Goal: Task Accomplishment & Management: Manage account settings

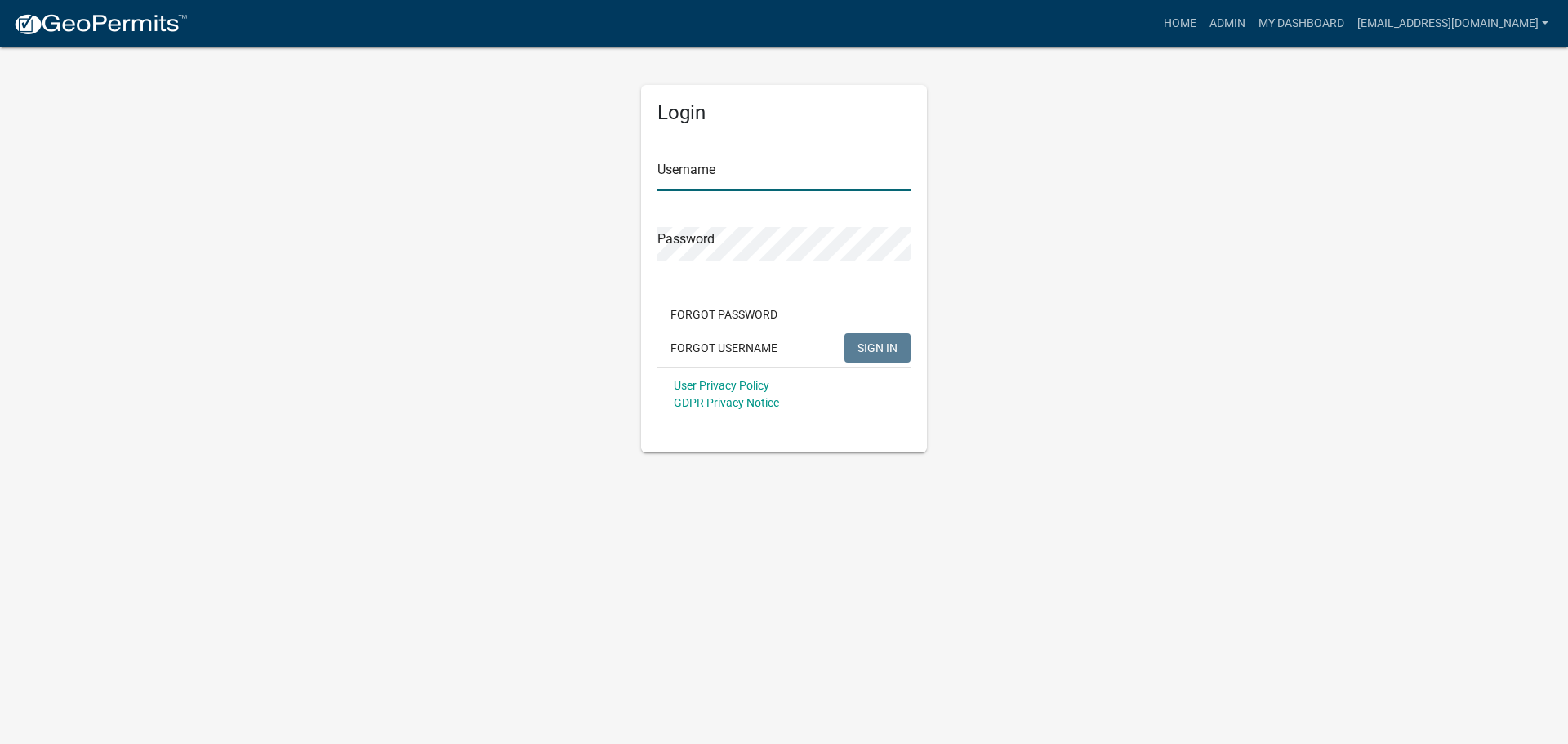
type input "[EMAIL_ADDRESS][DOMAIN_NAME]"
click at [871, 345] on span "SIGN IN" at bounding box center [877, 347] width 40 height 13
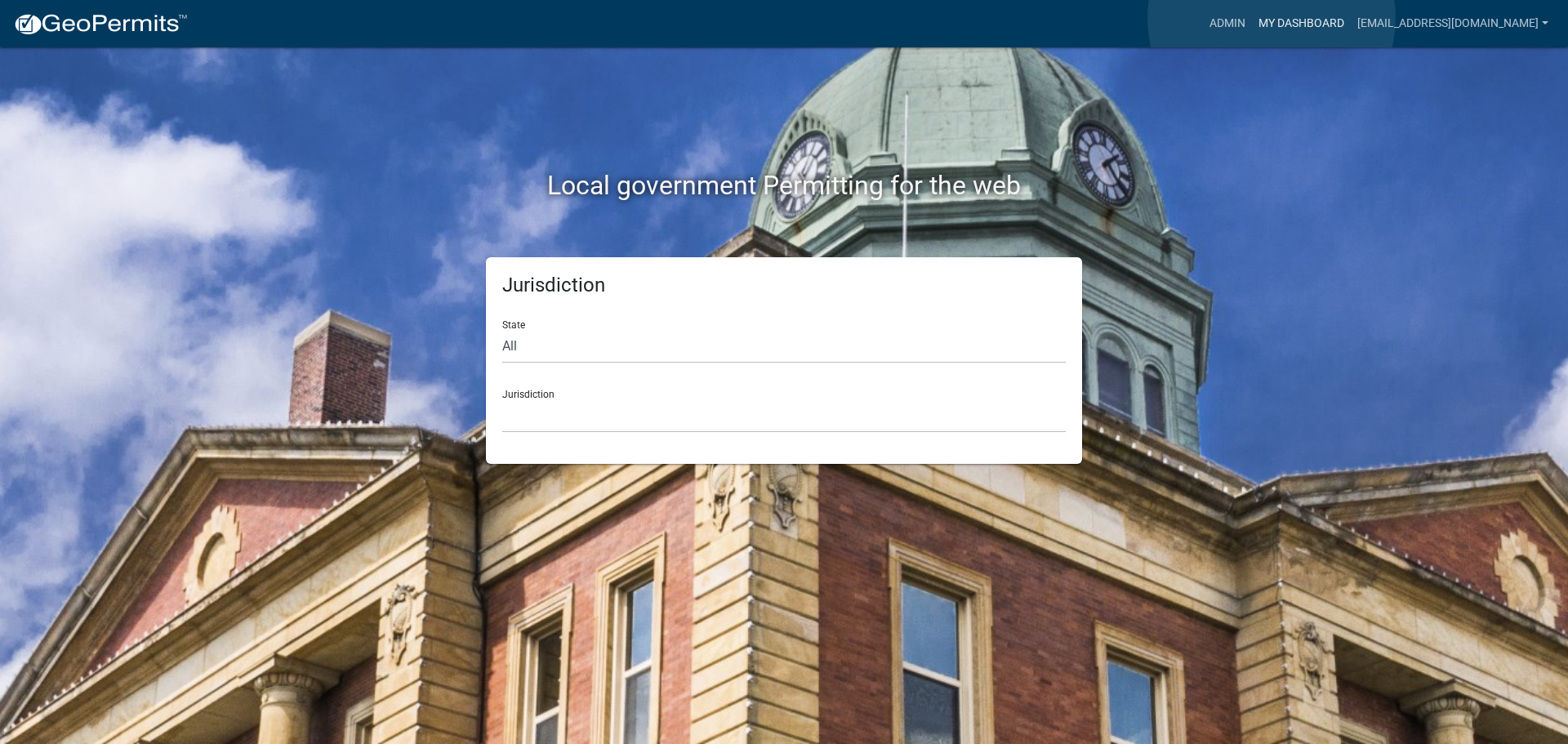
click at [1271, 18] on link "My Dashboard" at bounding box center [1301, 23] width 99 height 31
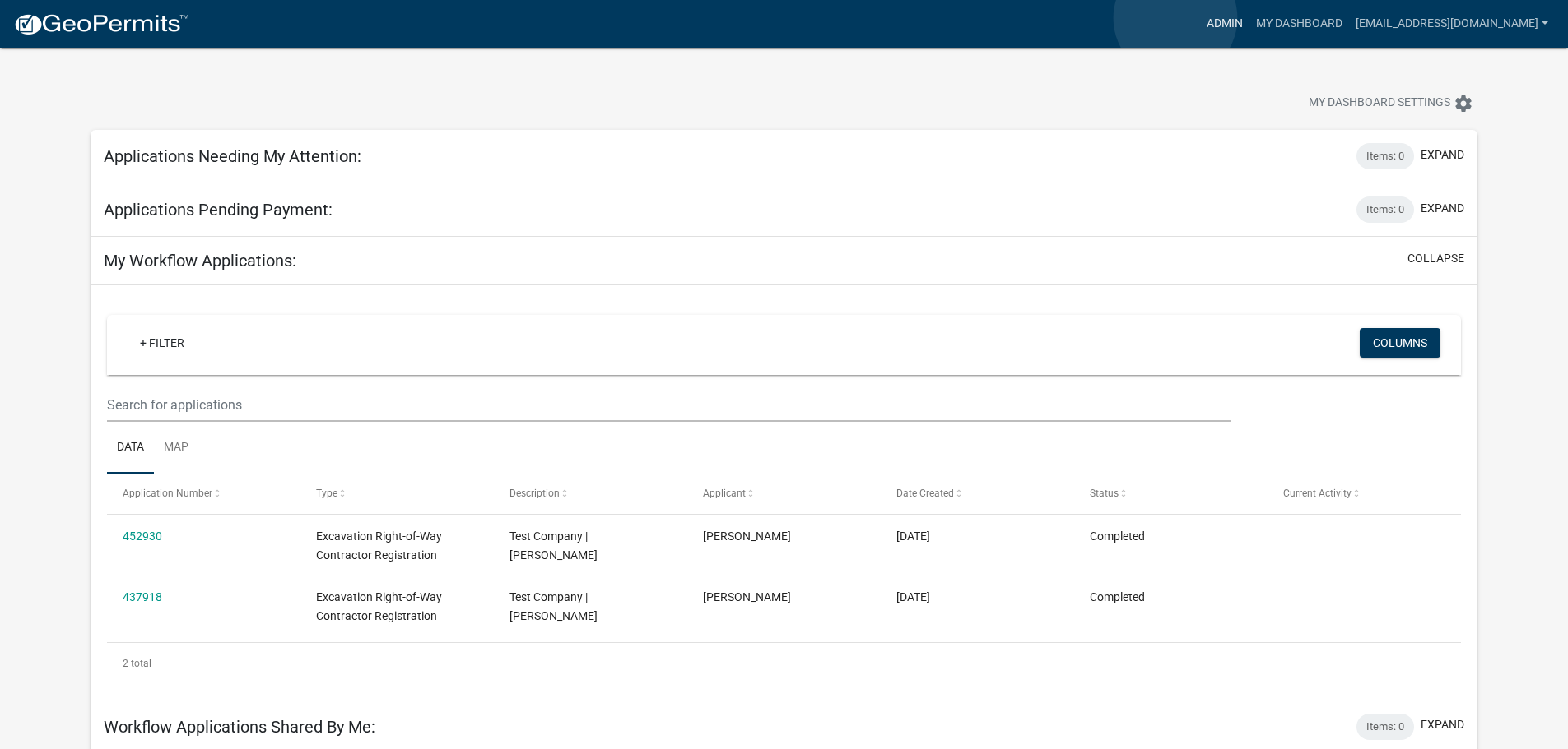
click at [1200, 18] on link "Admin" at bounding box center [1224, 24] width 49 height 32
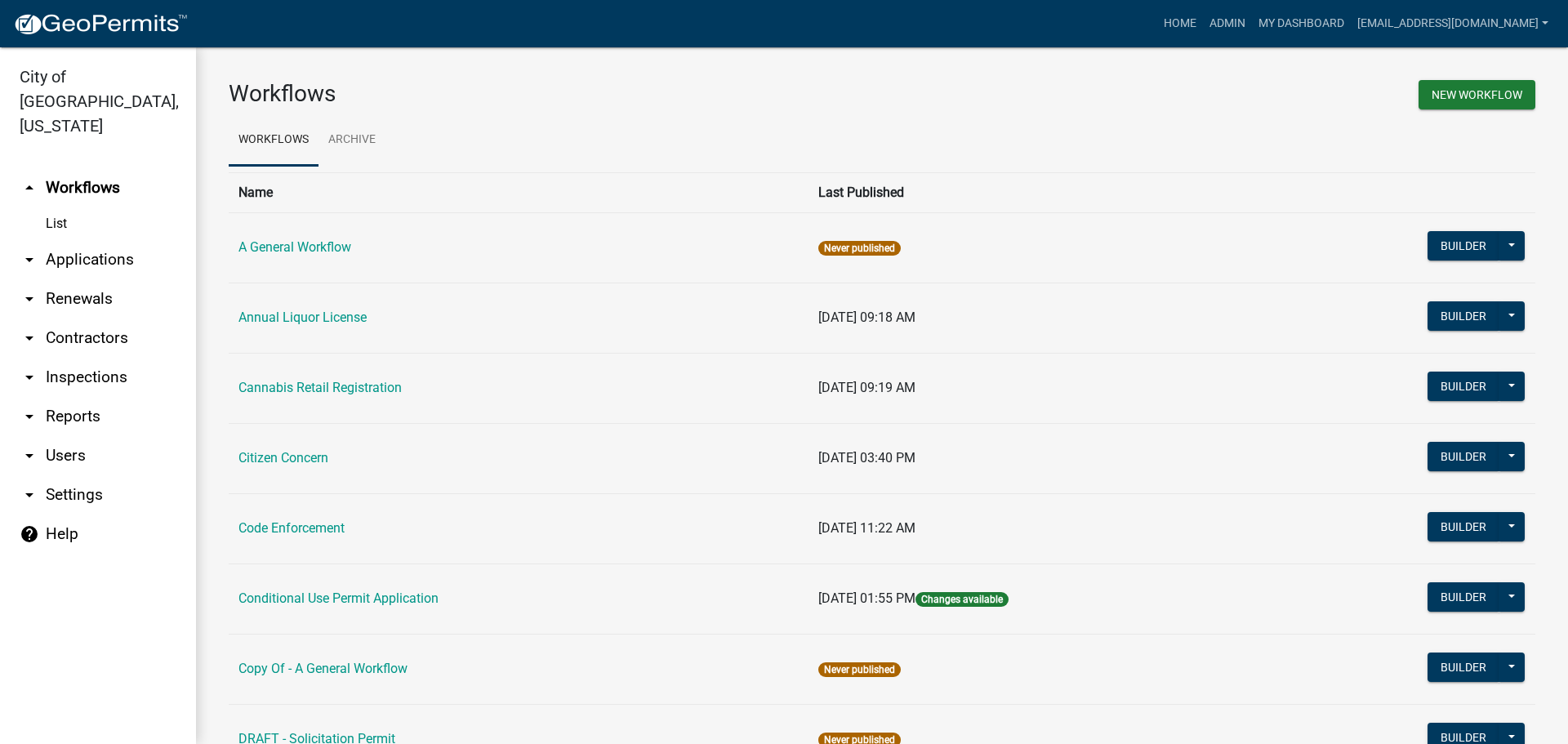
click at [713, 88] on h3 "Workflows" at bounding box center [549, 94] width 641 height 28
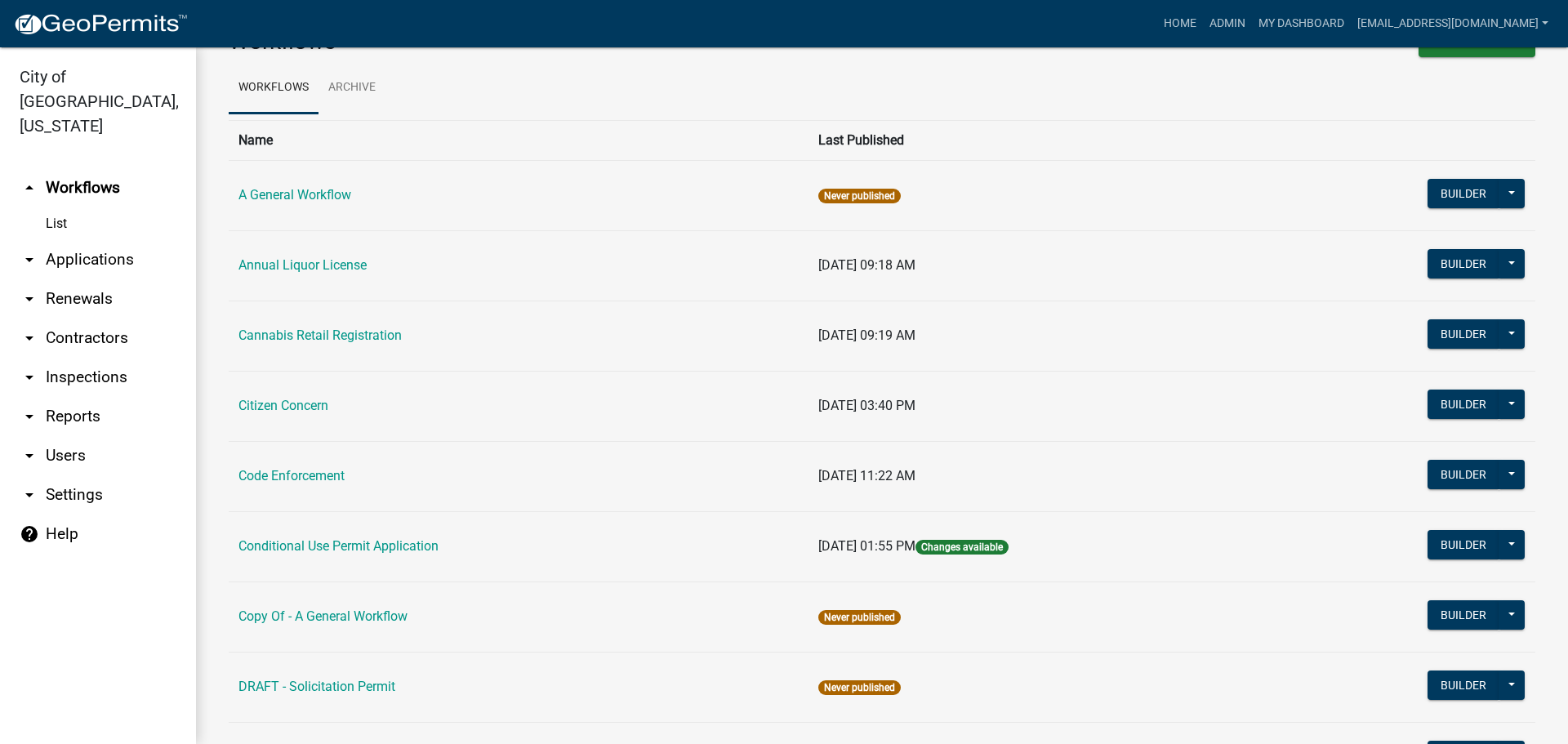
scroll to position [82, 0]
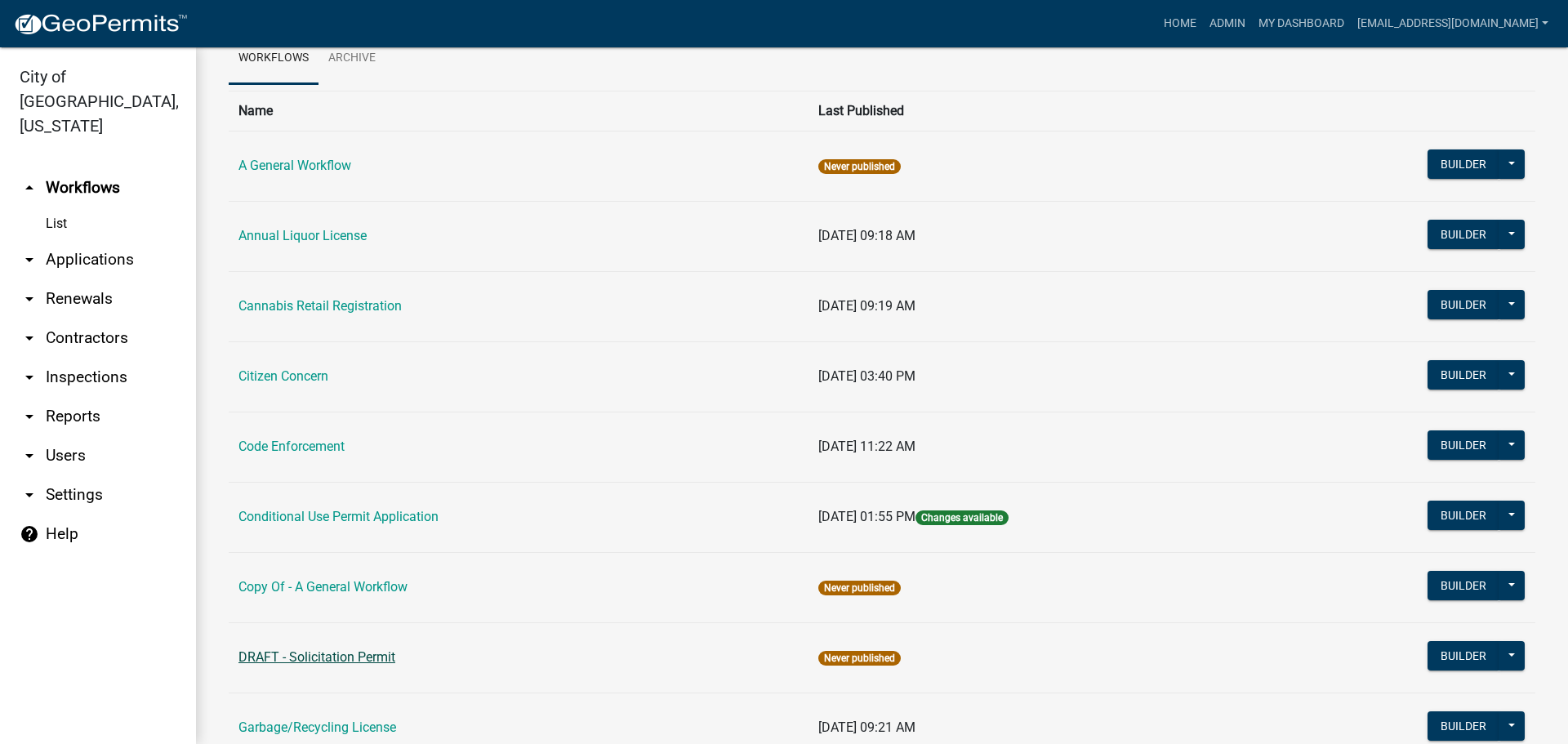
click at [389, 660] on link "DRAFT - Solicitation Permit" at bounding box center [317, 658] width 157 height 16
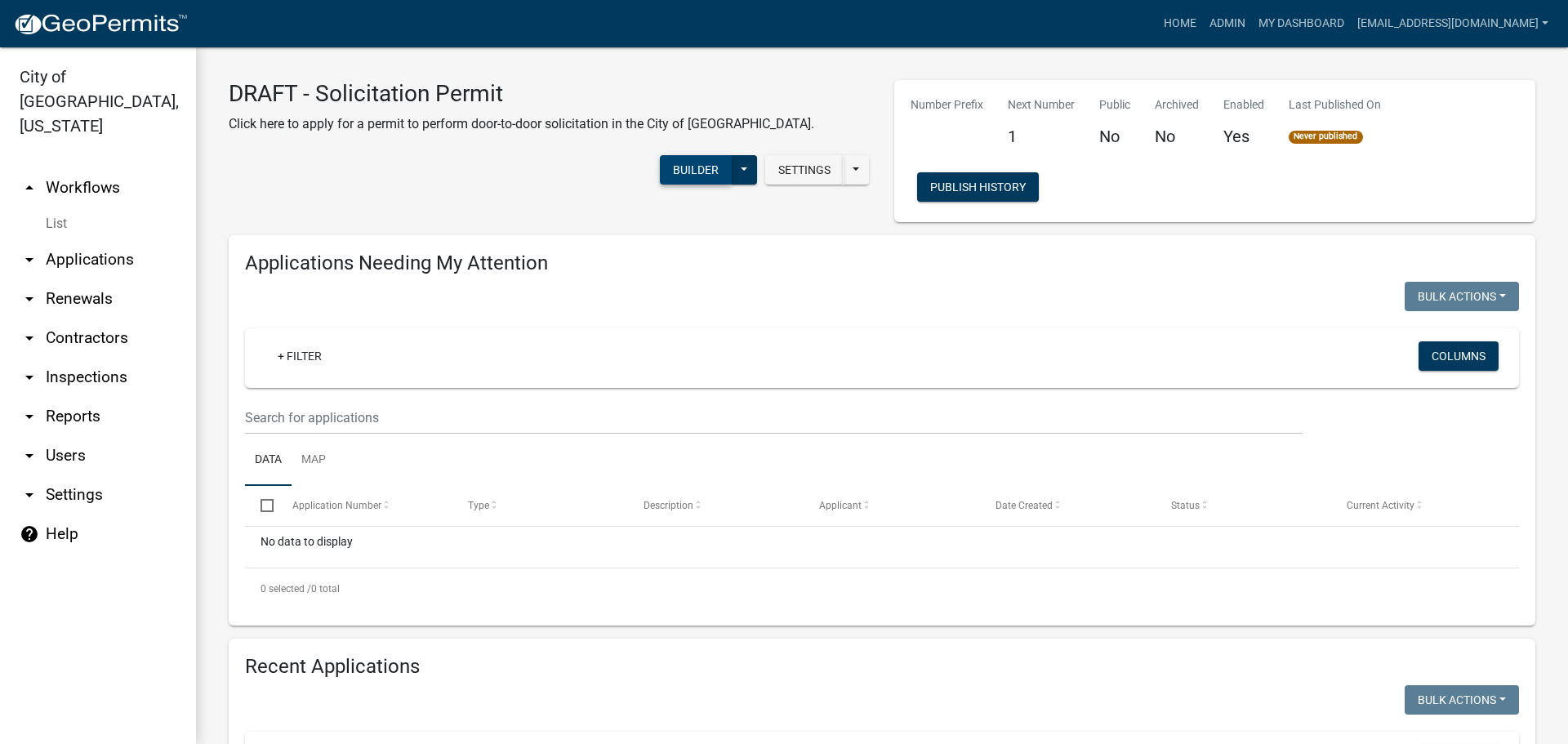
click at [691, 167] on button "Builder" at bounding box center [696, 170] width 72 height 30
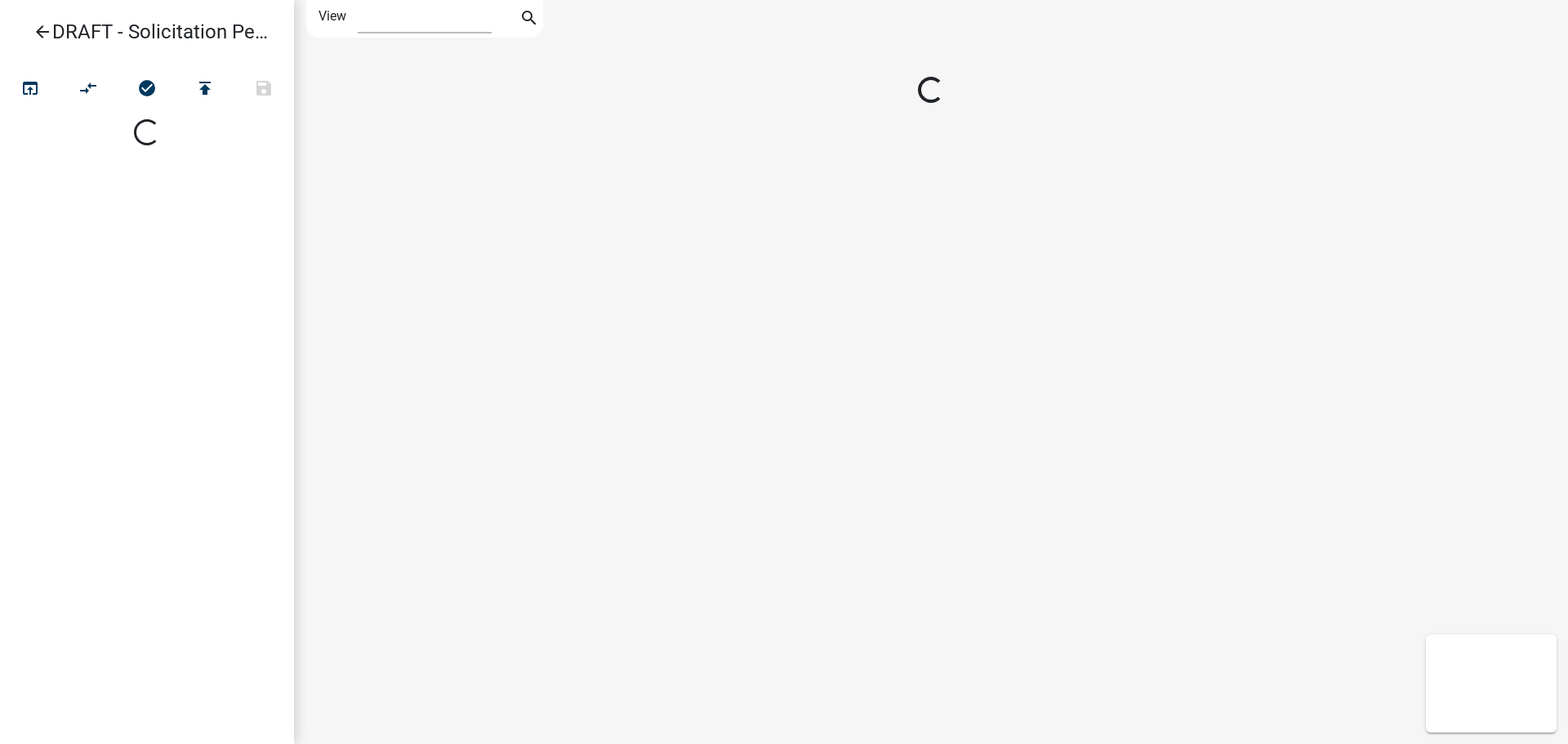
select select "1"
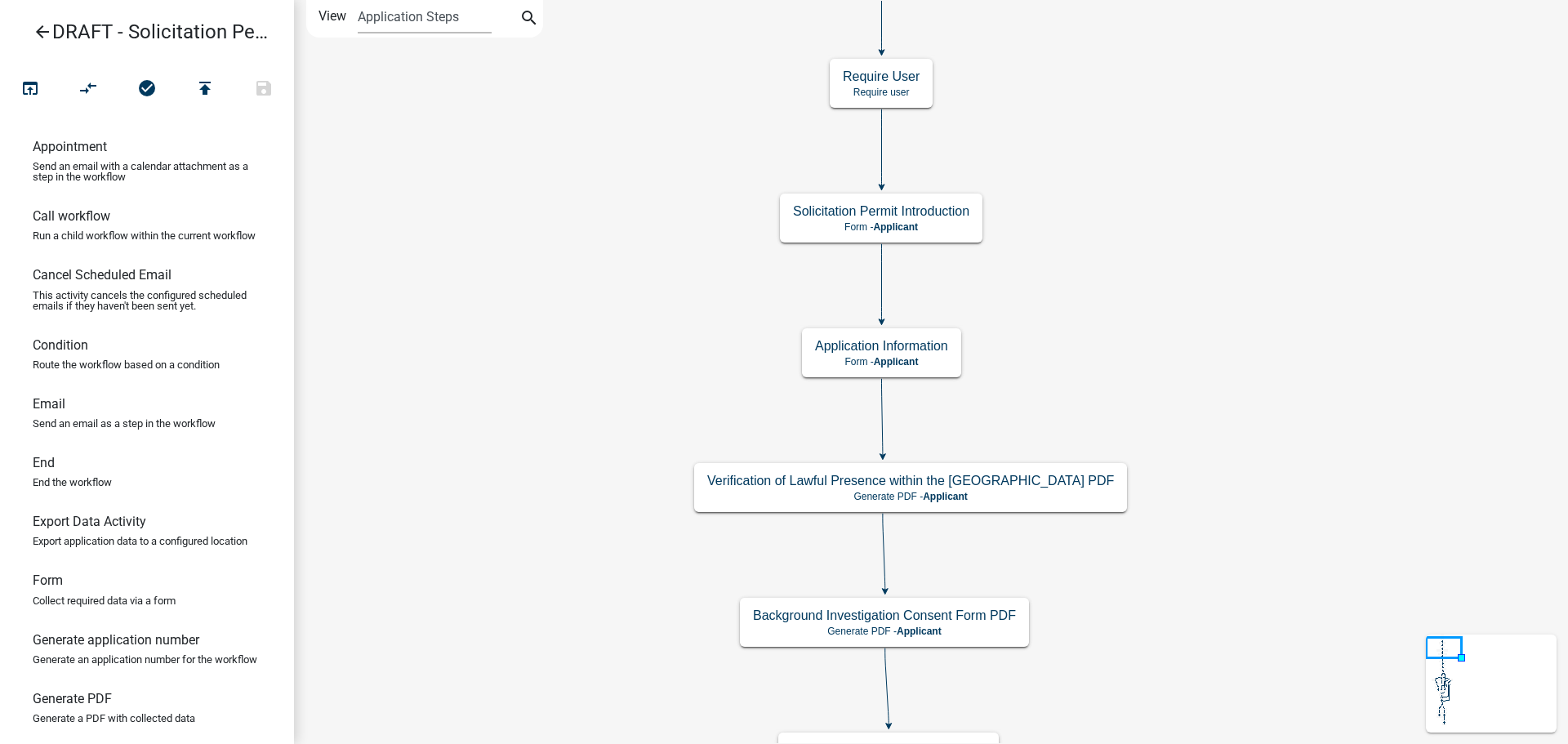
click at [40, 37] on icon "arrow_back" at bounding box center [43, 33] width 20 height 23
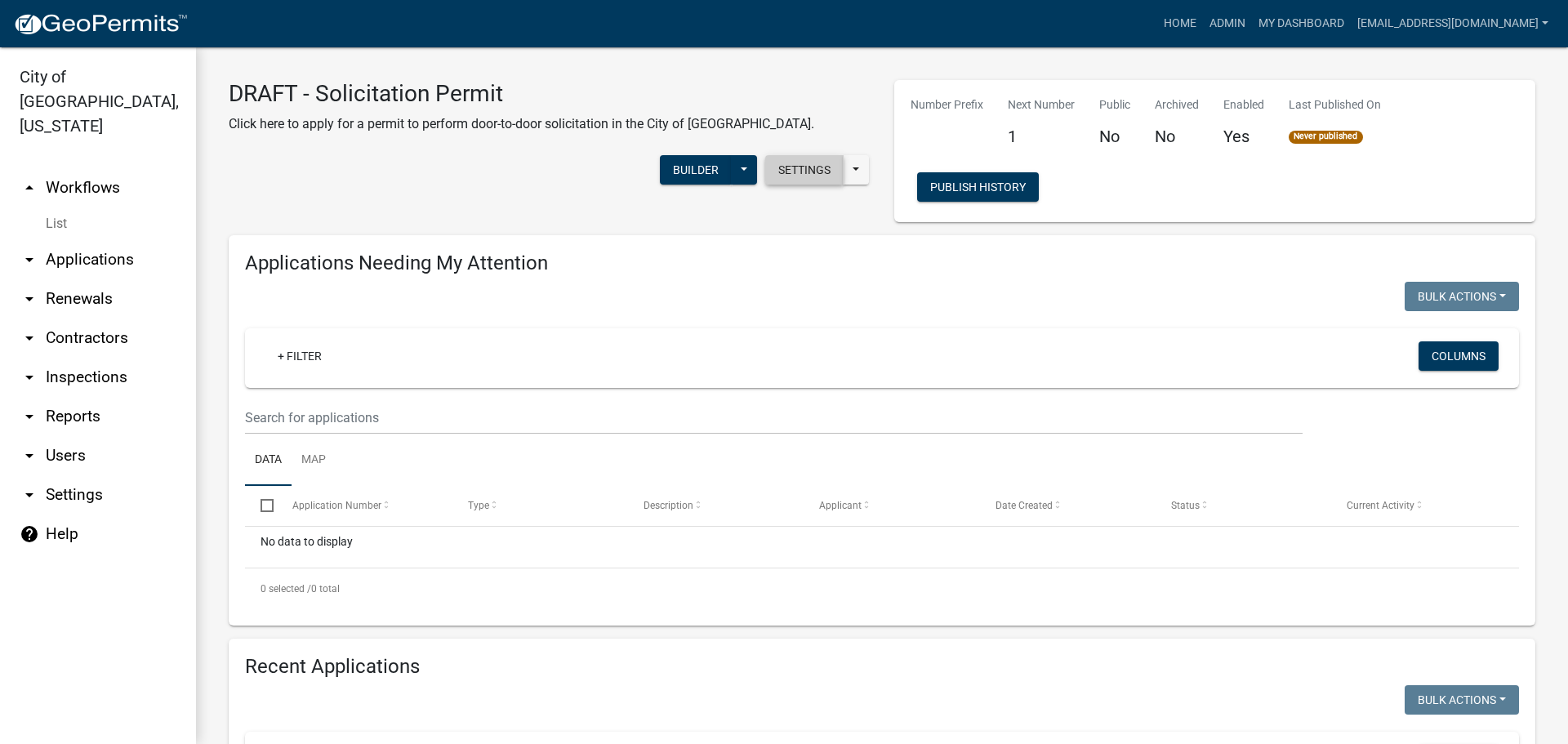
click at [795, 178] on button "Settings" at bounding box center [804, 170] width 78 height 30
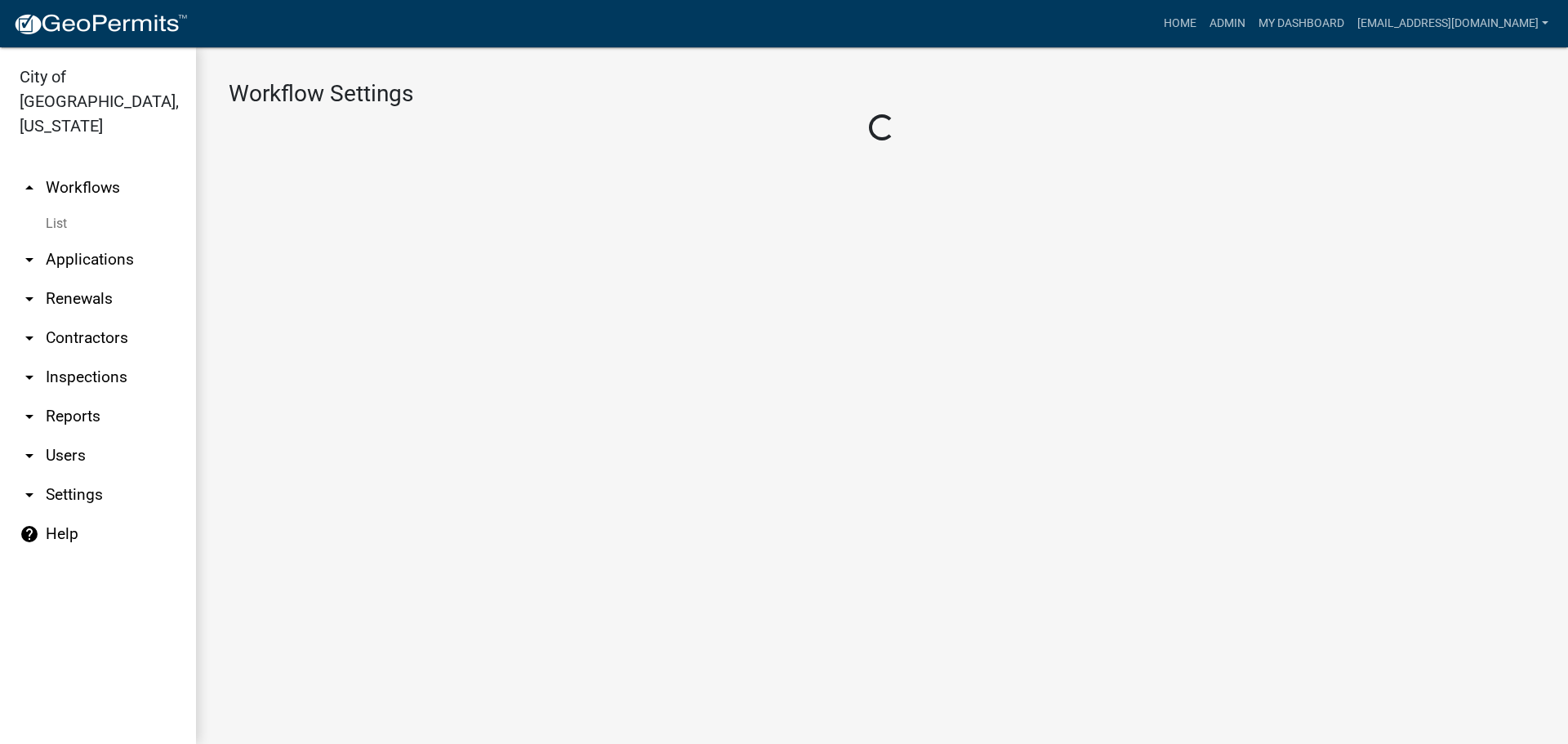
select select "1"
select select "180493d3-955a-4a6b-99f5-41da7c375616"
select select "04f3bcd2-3b6a-4768-9c2e-3146598118c9"
select select "4"
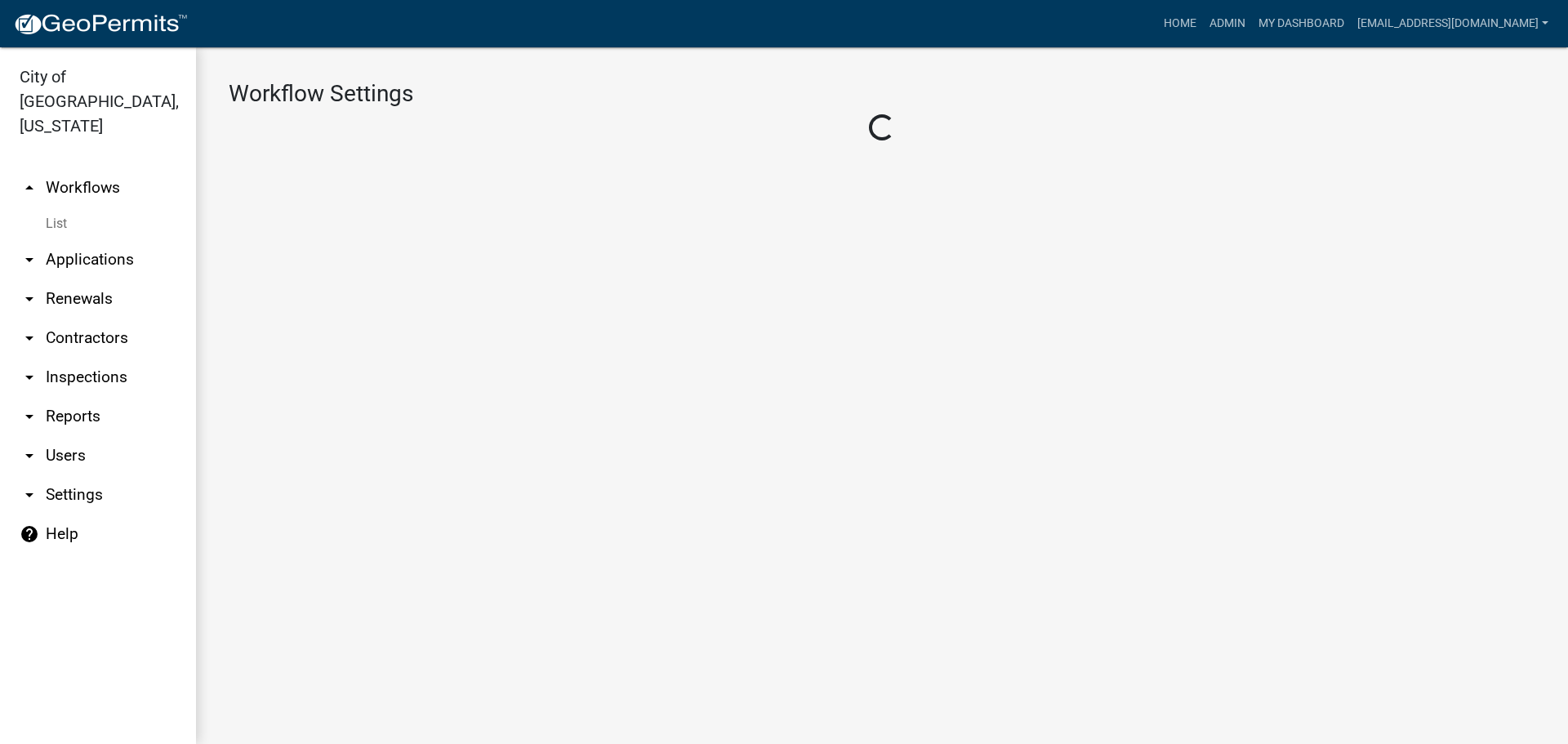
select select "2: c536c6ca-3db1-46cb-ab05-9622fce5bb64"
select select "3: Object"
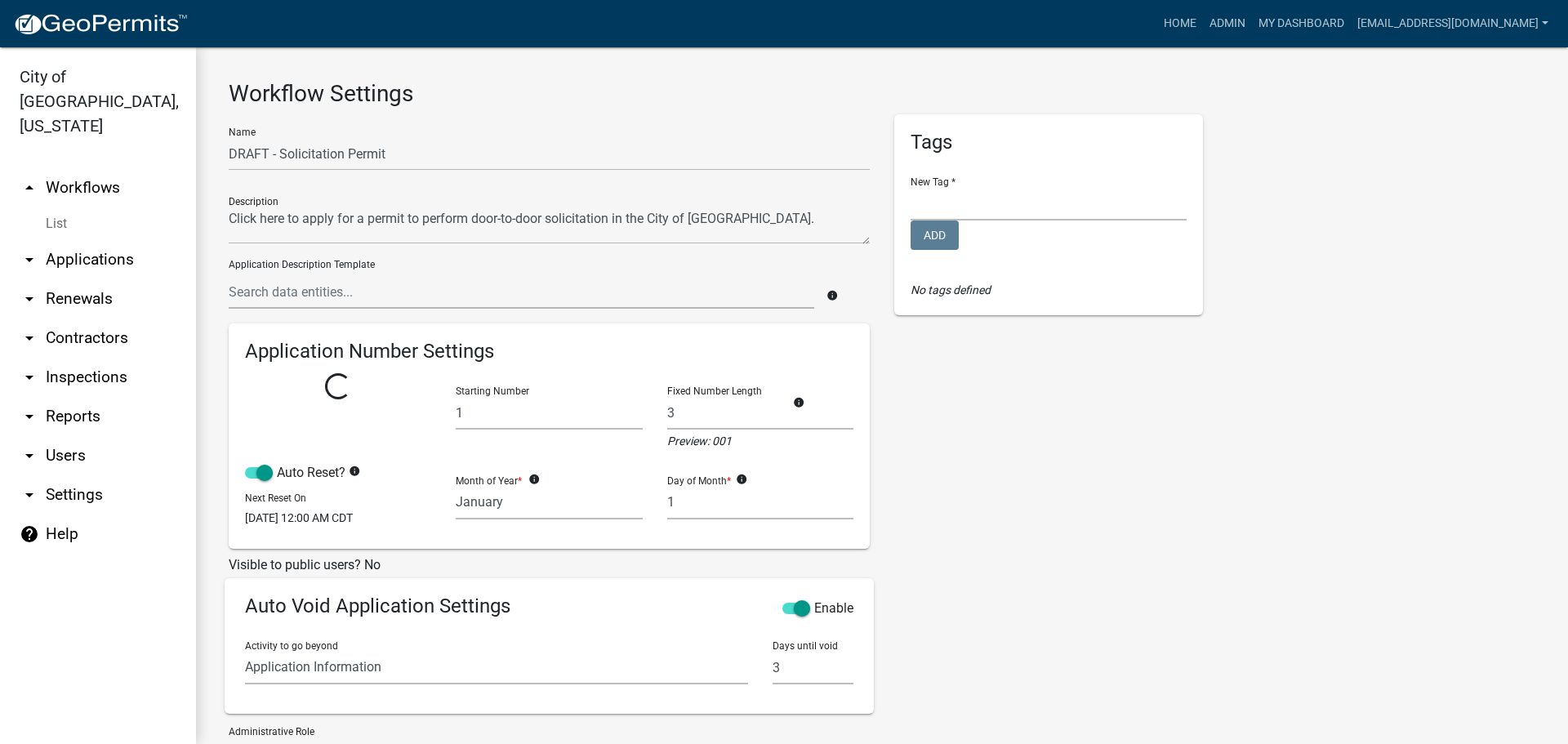
select select
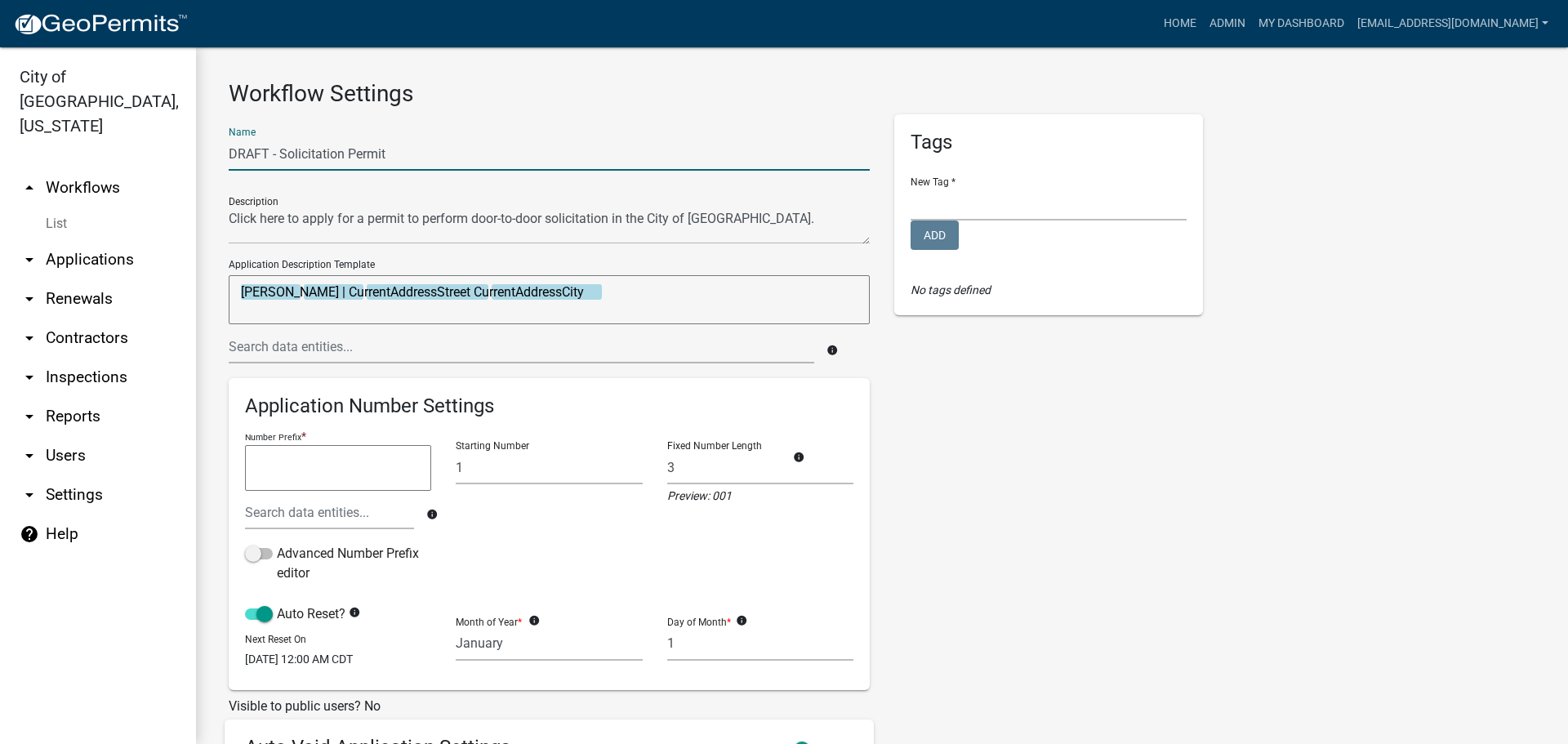
click at [402, 161] on input "DRAFT - Solicitation Permit" at bounding box center [549, 154] width 641 height 33
drag, startPoint x: 402, startPoint y: 158, endPoint x: 279, endPoint y: 160, distance: 123.0
click at [279, 160] on input "DRAFT - Solicitation Permit" at bounding box center [549, 154] width 641 height 33
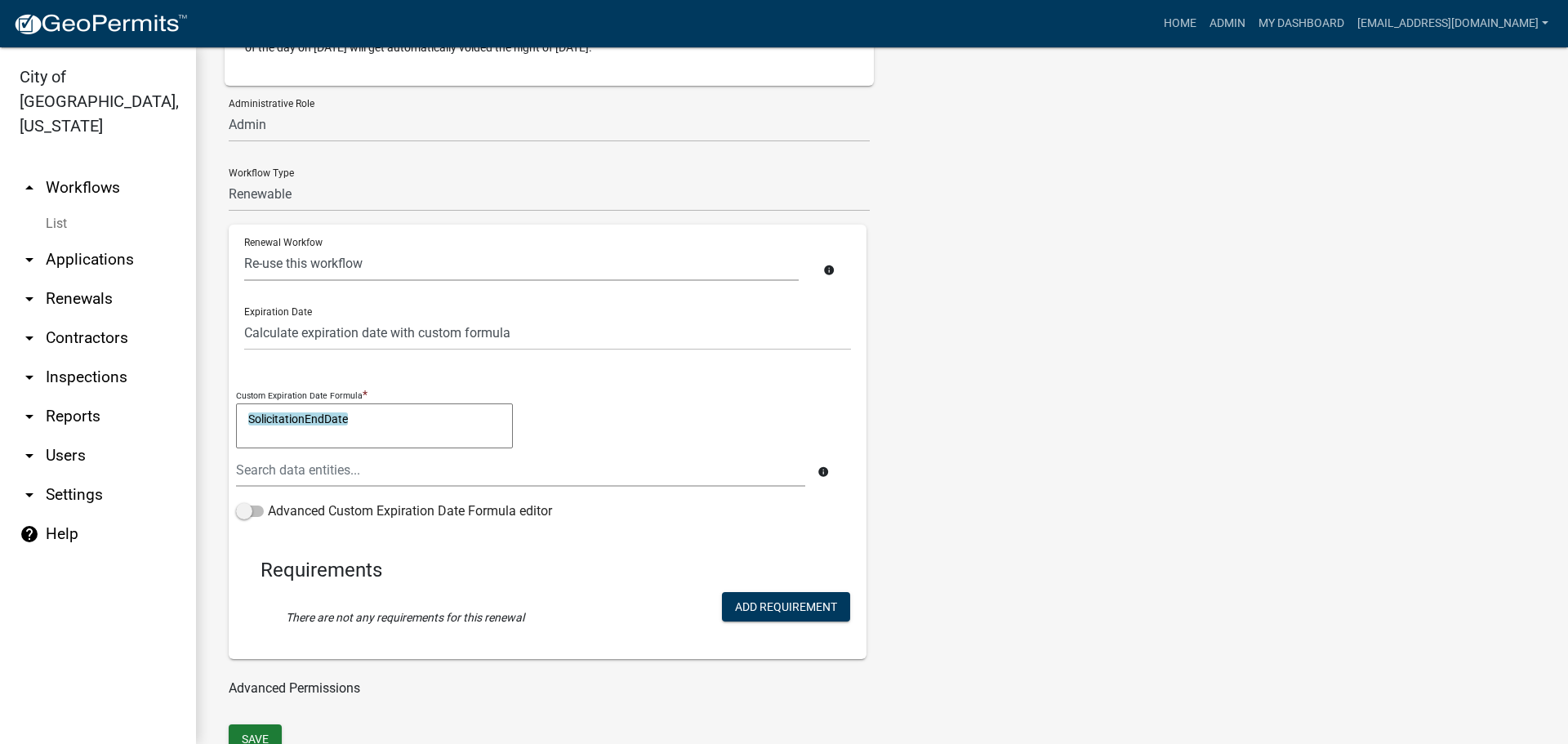
scroll to position [890, 0]
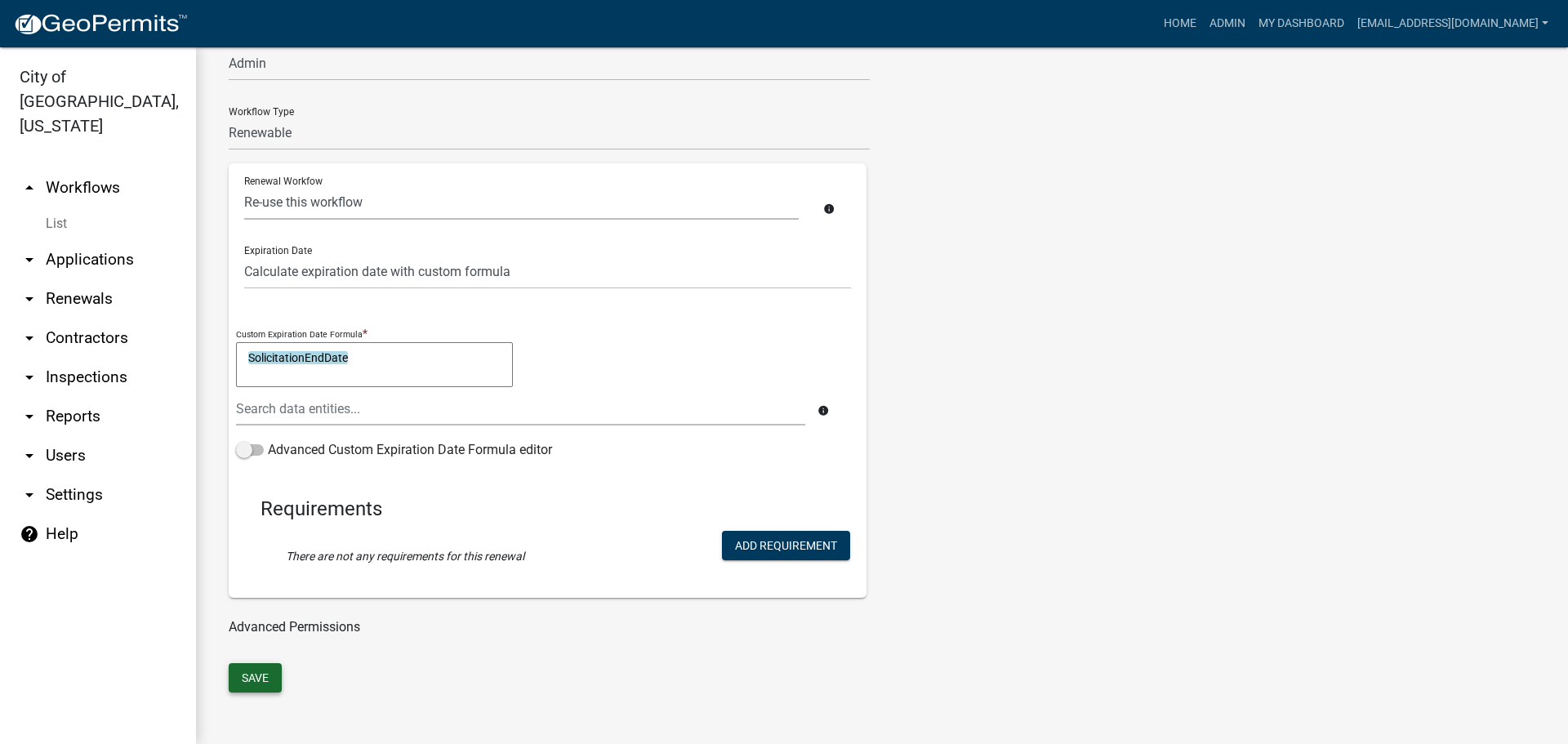
type input "DRAFT - Peddlers, Solicitors, and Transient Merchants"
click at [262, 685] on button "Save" at bounding box center [255, 678] width 53 height 30
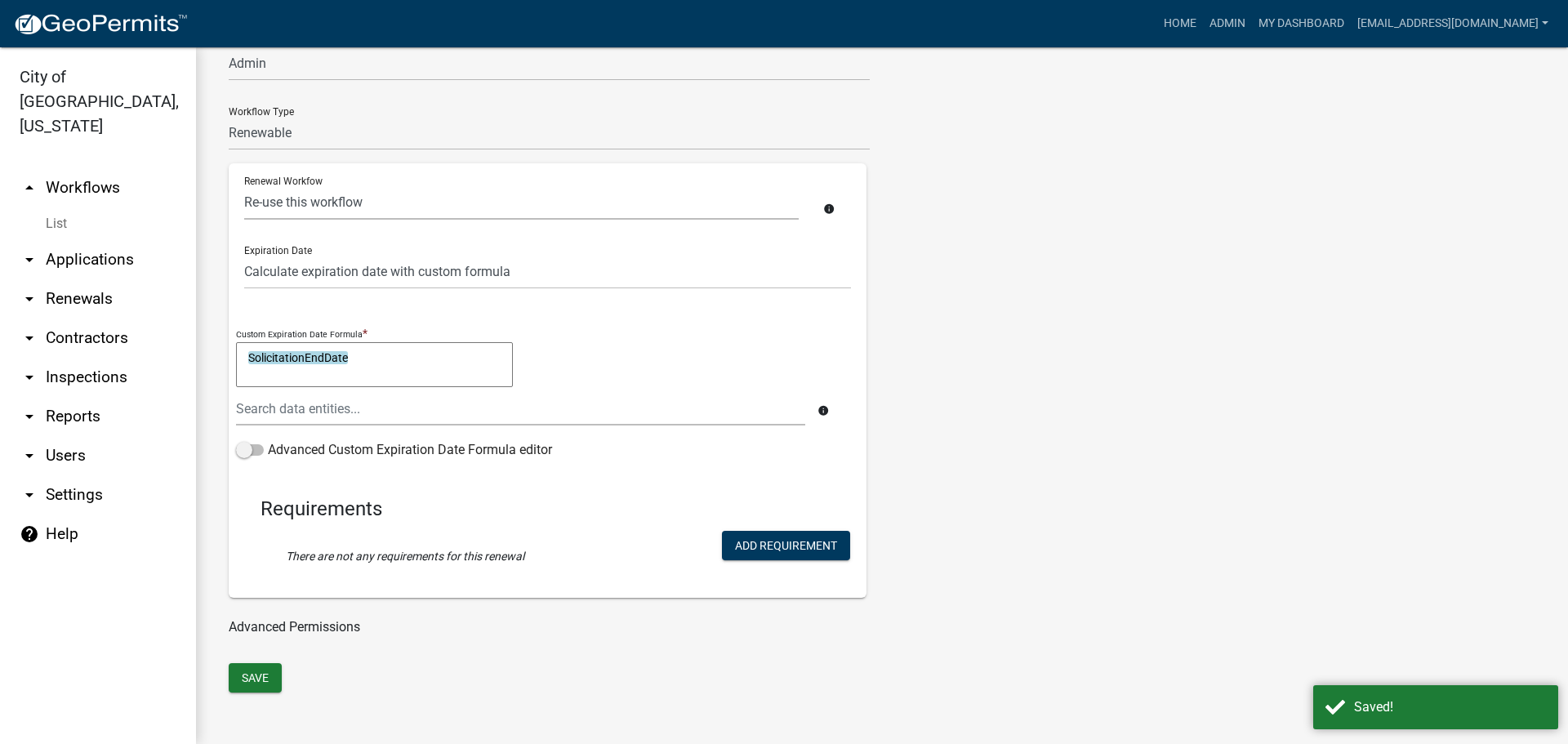
select select "8: c536c6ca-3db1-46cb-ab05-9622fce5bb64"
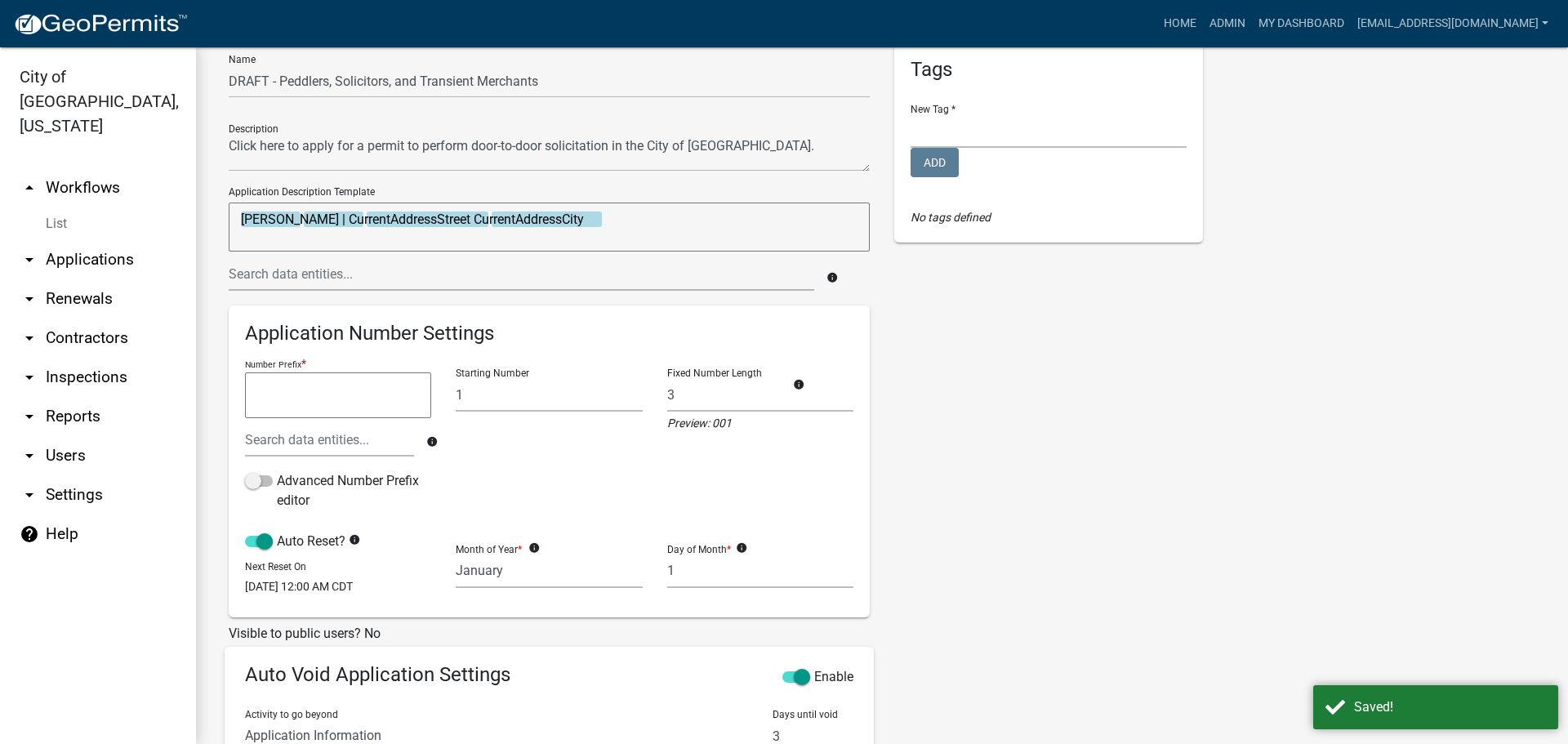
scroll to position [0, 0]
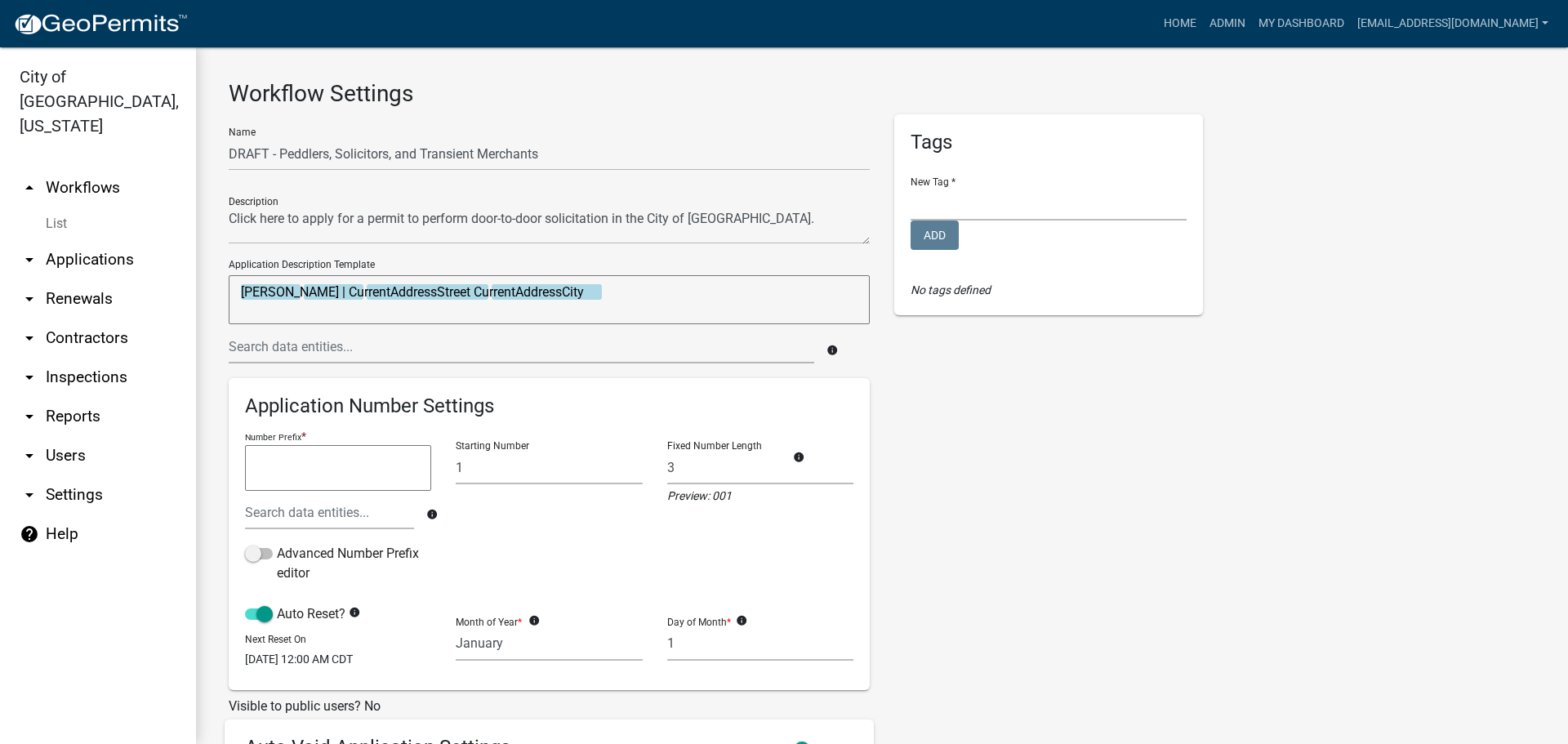
click at [30, 178] on icon "arrow_drop_up" at bounding box center [30, 188] width 20 height 20
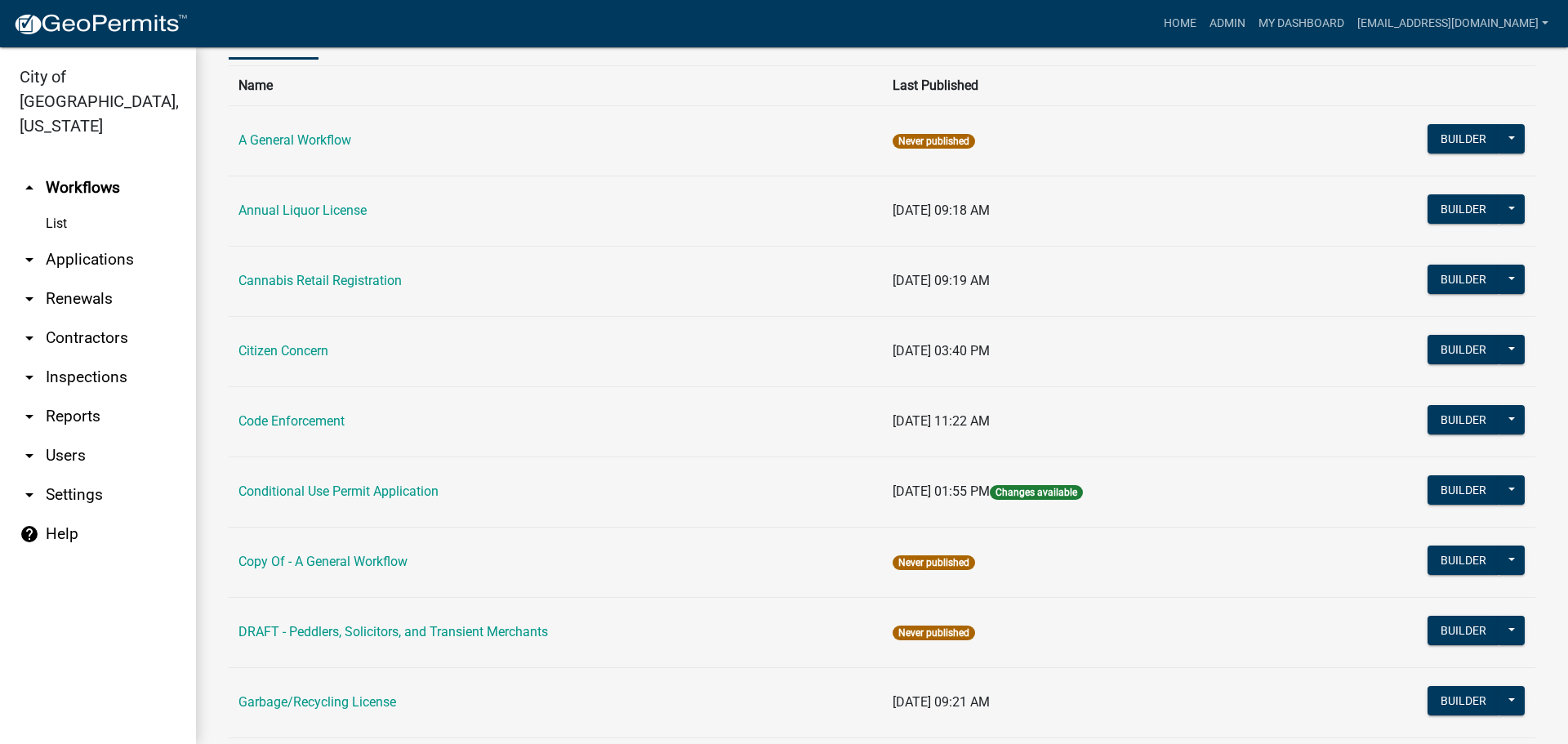
scroll to position [245, 0]
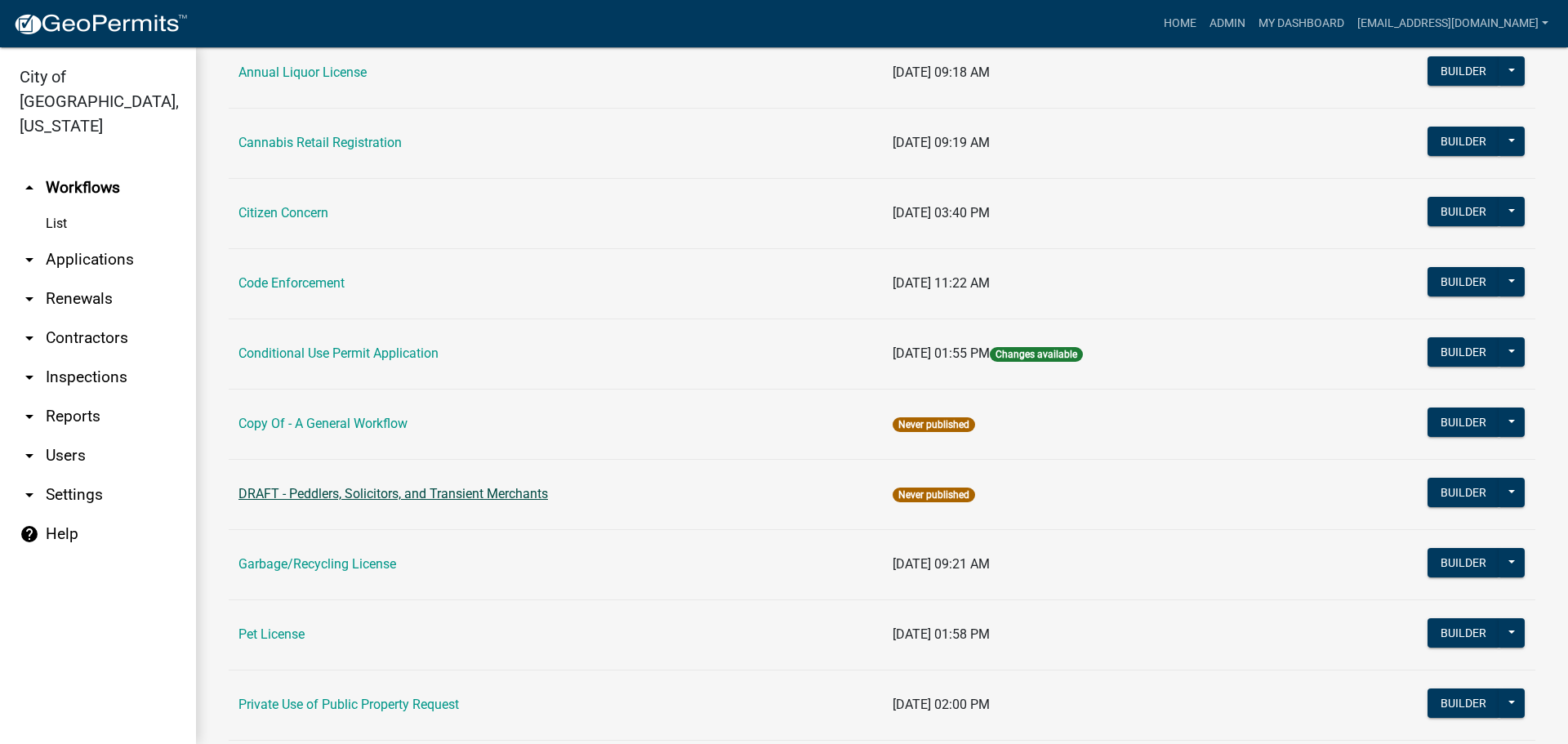
click at [446, 499] on link "DRAFT - Peddlers, Solicitors, and Transient Merchants" at bounding box center [393, 494] width 310 height 16
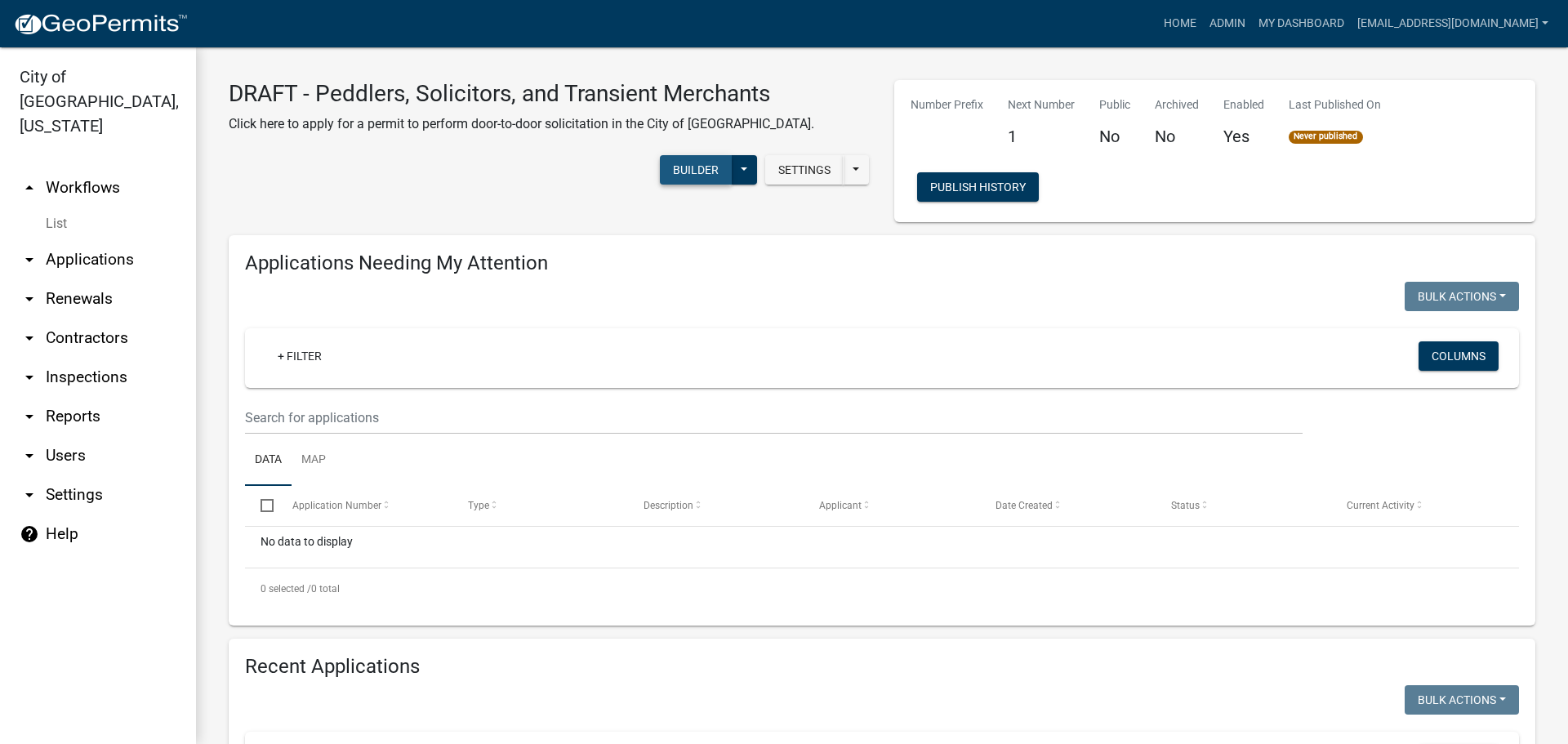
click at [676, 170] on button "Builder" at bounding box center [696, 170] width 72 height 30
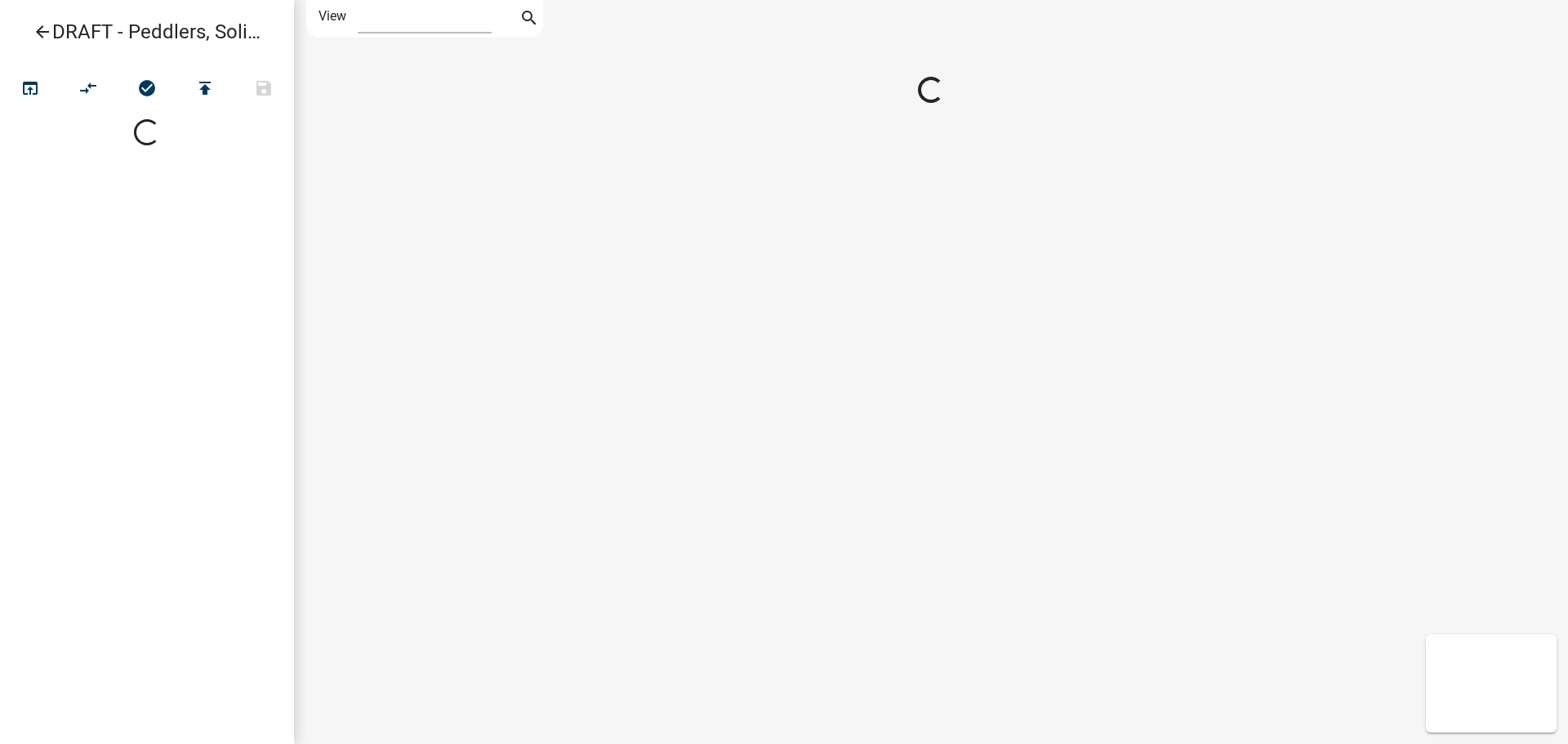
select select "1"
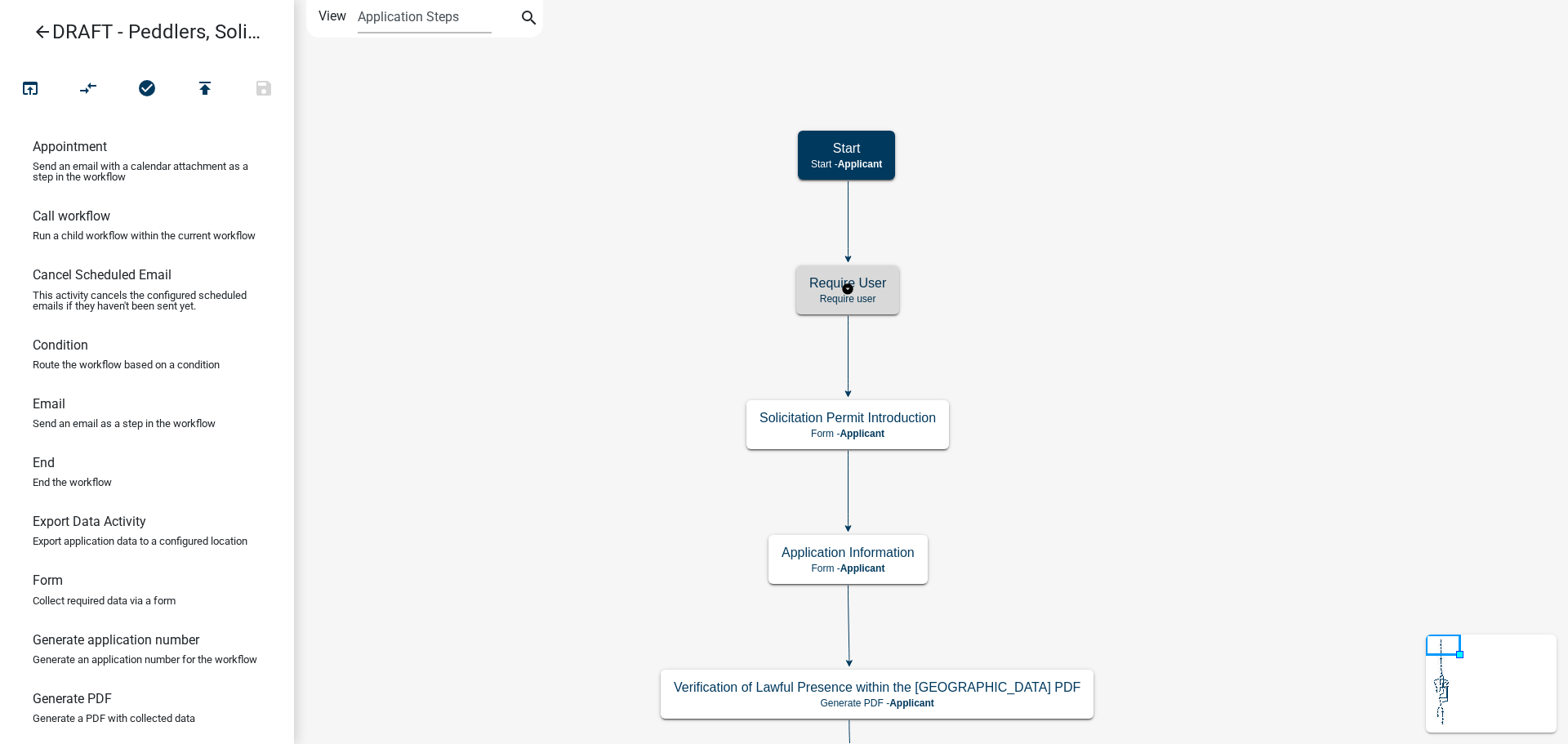
click at [837, 287] on h5 "Require User" at bounding box center [848, 283] width 77 height 16
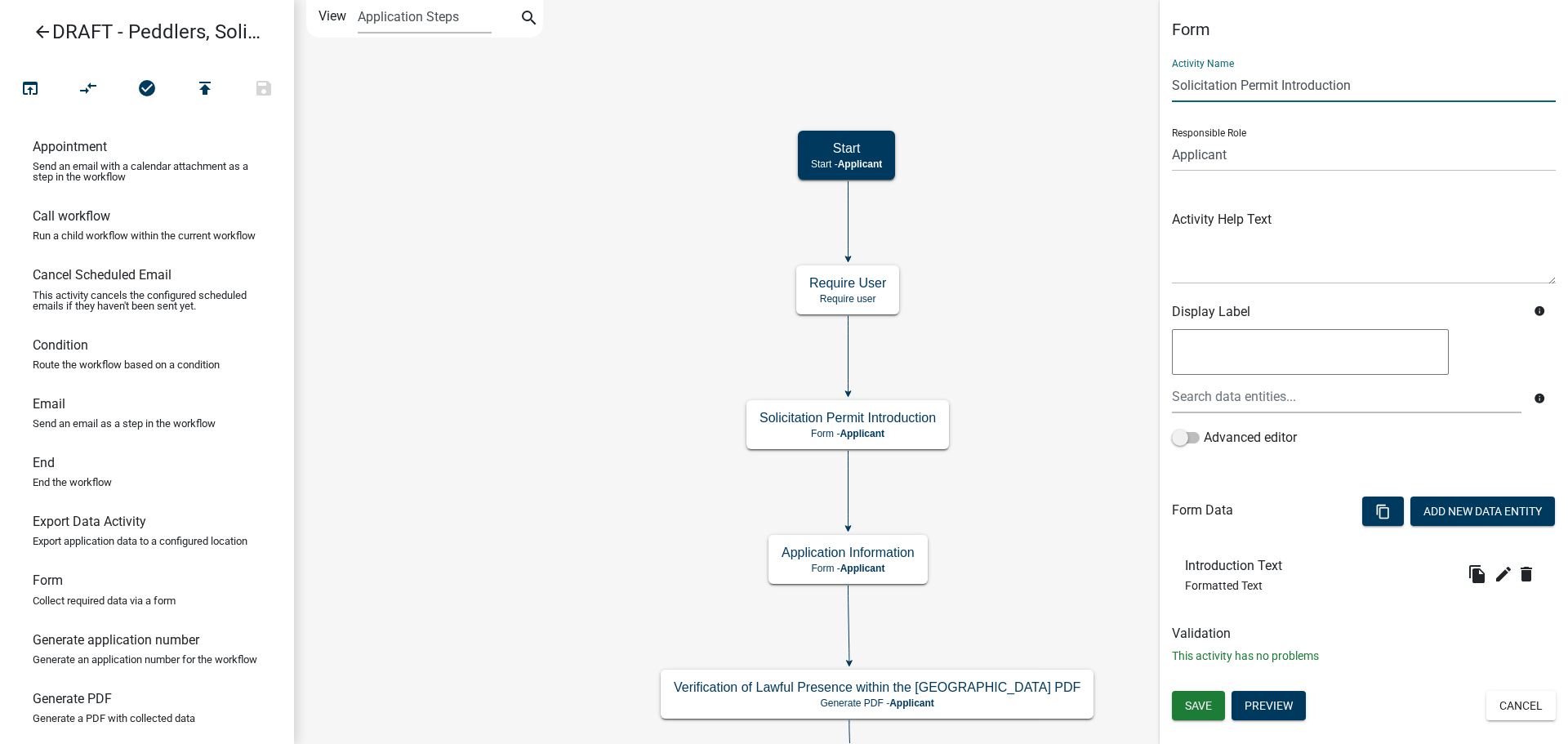
drag, startPoint x: 1278, startPoint y: 85, endPoint x: 1241, endPoint y: 83, distance: 37.1
click at [1241, 83] on input "Solicitation Permit Introduction" at bounding box center [1363, 85] width 384 height 33
click at [1174, 87] on input "Solicitor Introduction" at bounding box center [1363, 85] width 384 height 33
click at [1267, 82] on input "Peddler, Solicitor Introduction" at bounding box center [1363, 85] width 384 height 33
click at [1504, 578] on icon "edit" at bounding box center [1503, 574] width 20 height 20
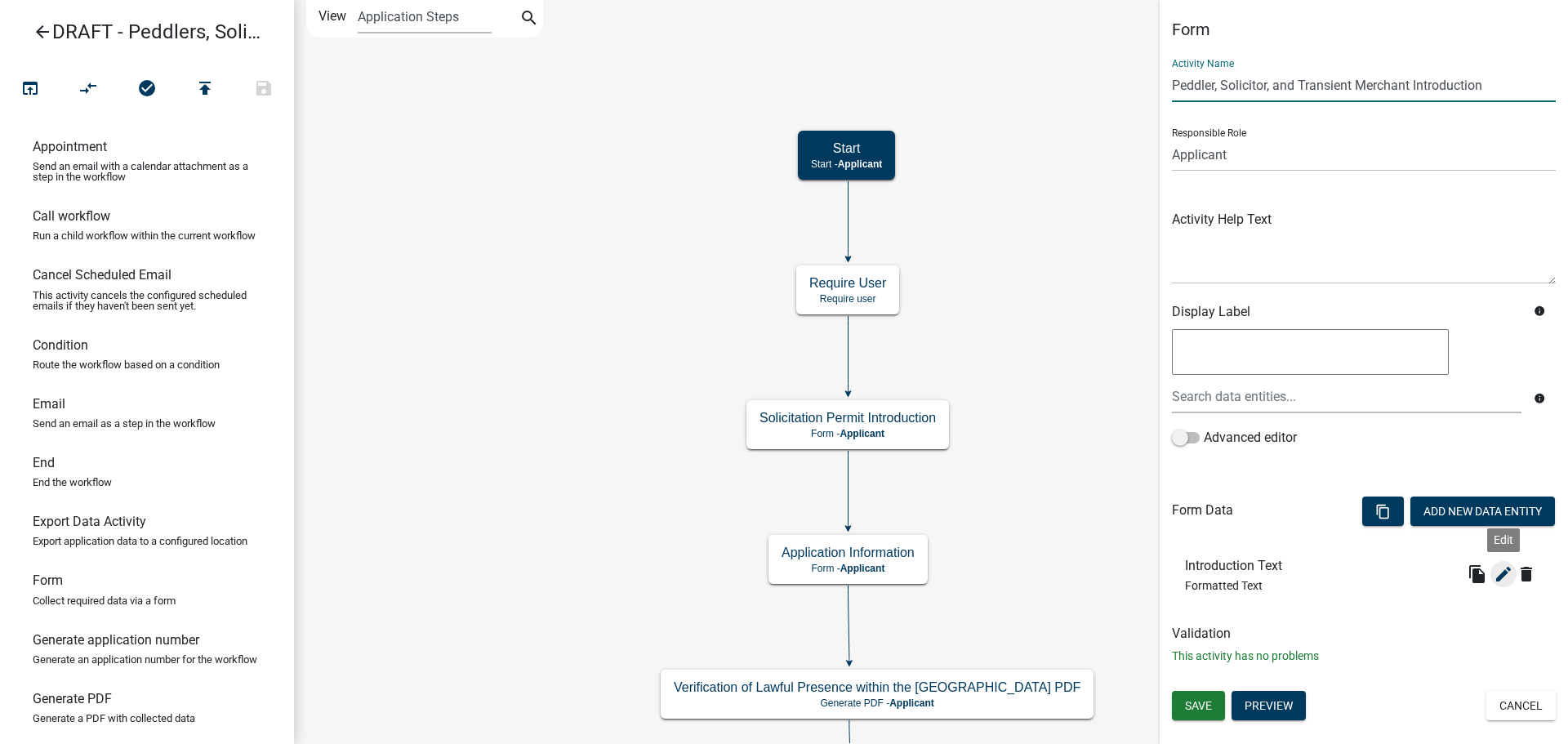
type input "Peddler, Solicitor, and Transient Merchant Introduction"
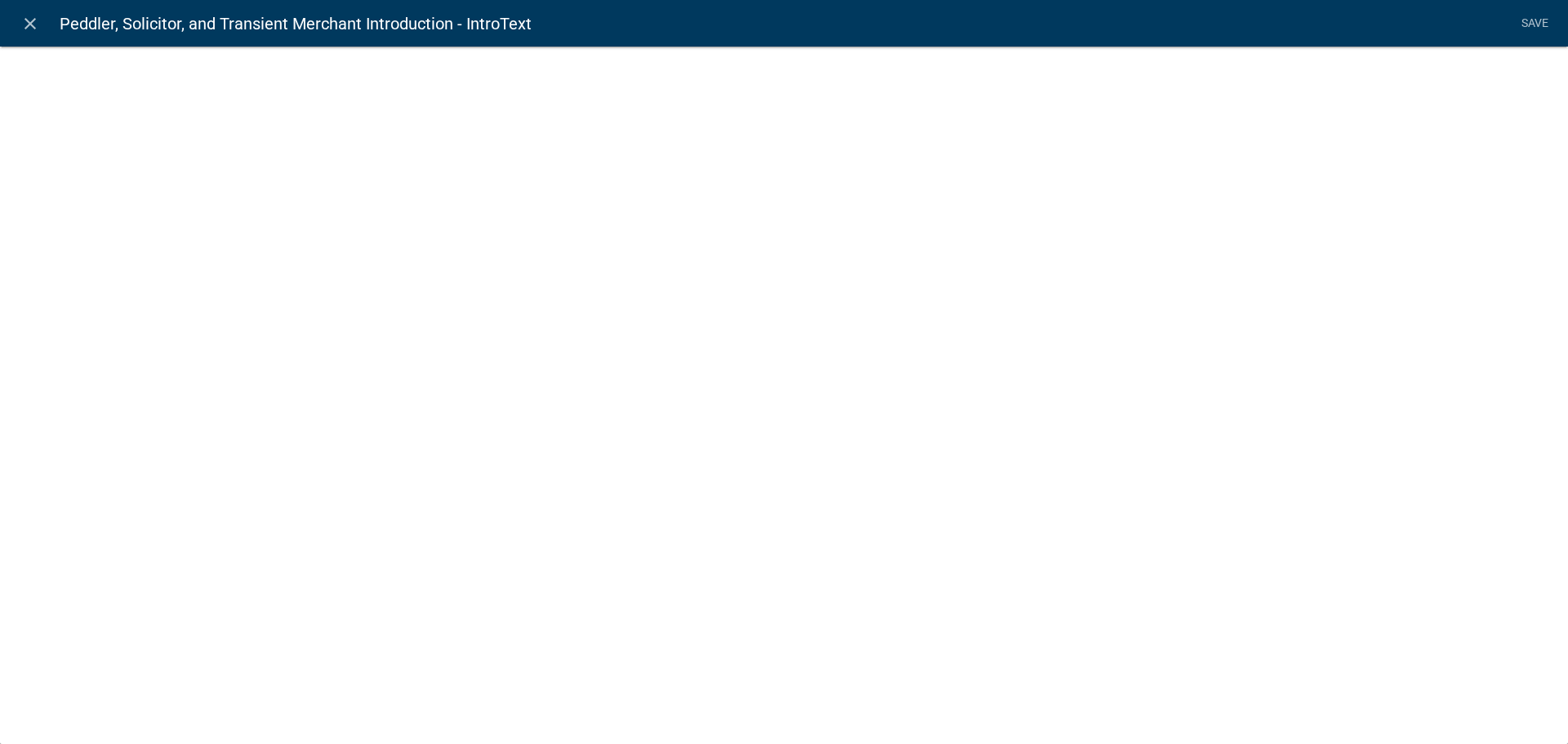
select select "rich-text"
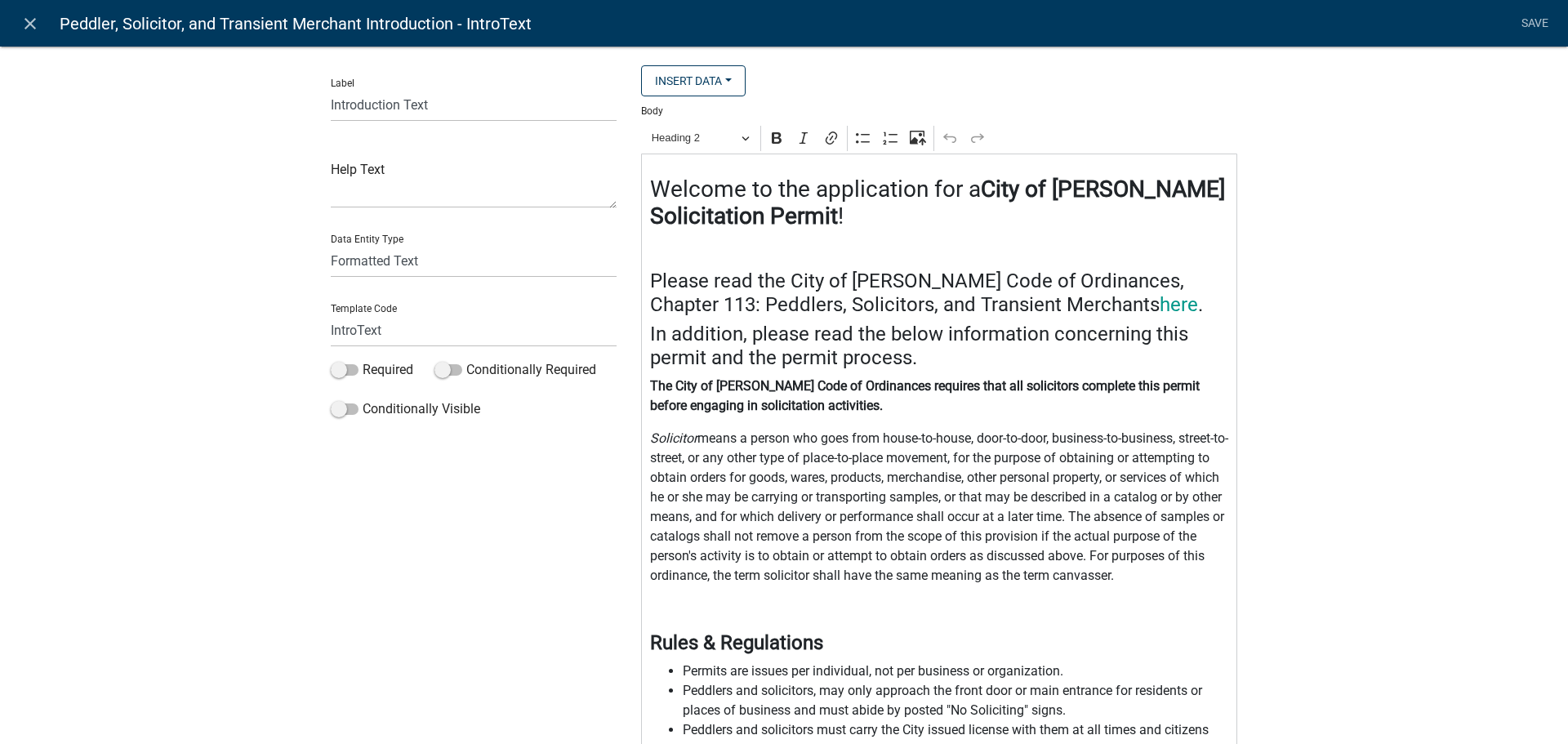
click at [871, 216] on h3 "Welcome to the application for a City of [PERSON_NAME] Solicitation Permit !" at bounding box center [939, 203] width 579 height 55
click at [830, 216] on strong "City of [PERSON_NAME] Solicitation Permit" at bounding box center [937, 203] width 575 height 55
drag, startPoint x: 831, startPoint y: 217, endPoint x: 757, endPoint y: 219, distance: 74.0
click at [757, 219] on h3 "Welcome to the application for a City of [PERSON_NAME] Solicitation Permit !" at bounding box center [939, 203] width 579 height 55
click at [1138, 193] on strong "City of [PERSON_NAME] Solicitor Registration" at bounding box center [937, 203] width 575 height 55
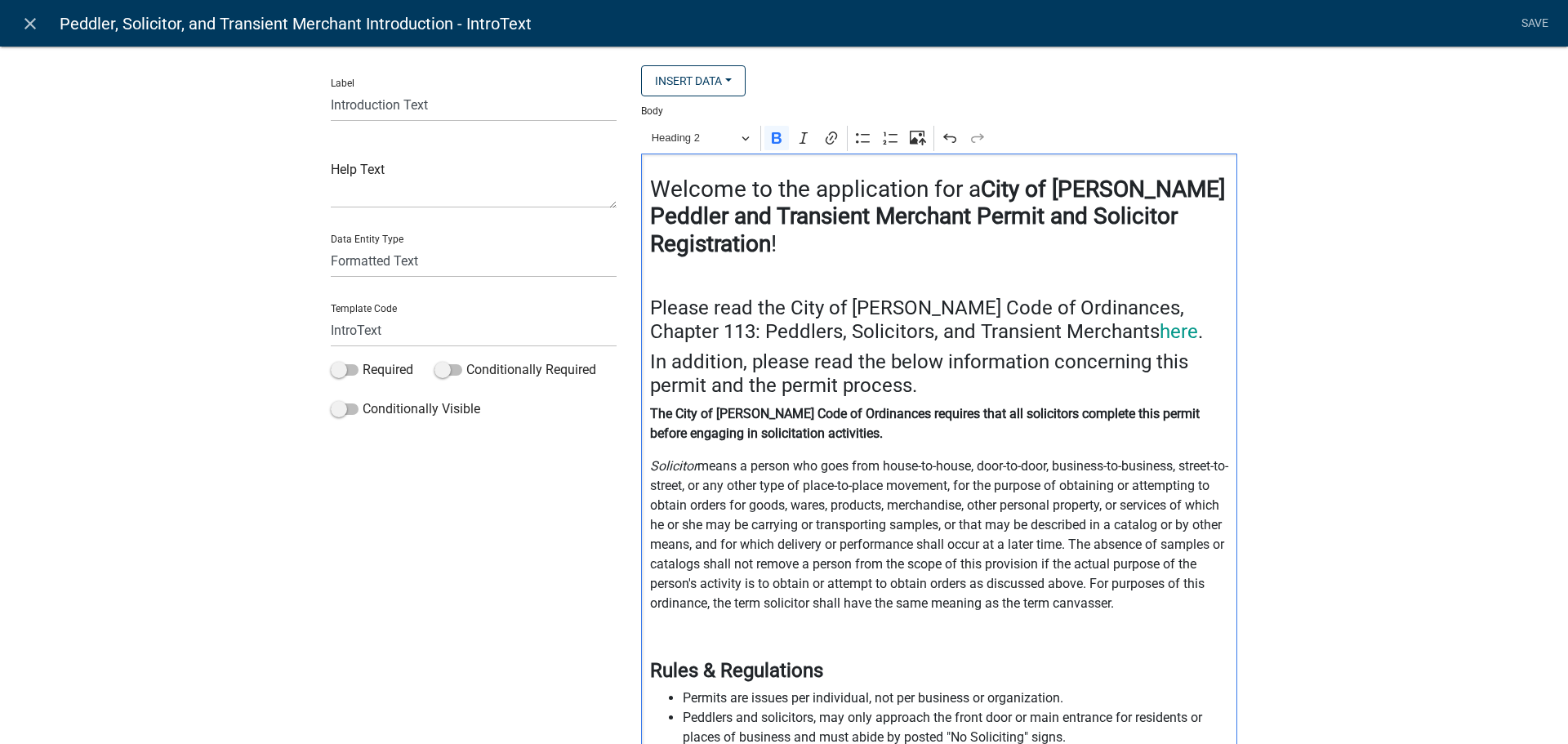
click at [926, 227] on strong "City of [PERSON_NAME] Peddler and Transient Merchant Permit and Solicitor Regis…" at bounding box center [937, 217] width 575 height 82
click at [817, 251] on h3 "Welcome to the application for a City of [PERSON_NAME] Peddler and Transient Me…" at bounding box center [939, 217] width 579 height 83
click at [813, 248] on h3 "Welcome to the application for a City of [PERSON_NAME] Peddler and Transient Me…" at bounding box center [939, 217] width 579 height 83
click at [920, 385] on h4 "In addition, please read the below information concerning this permit and the p…" at bounding box center [939, 374] width 579 height 47
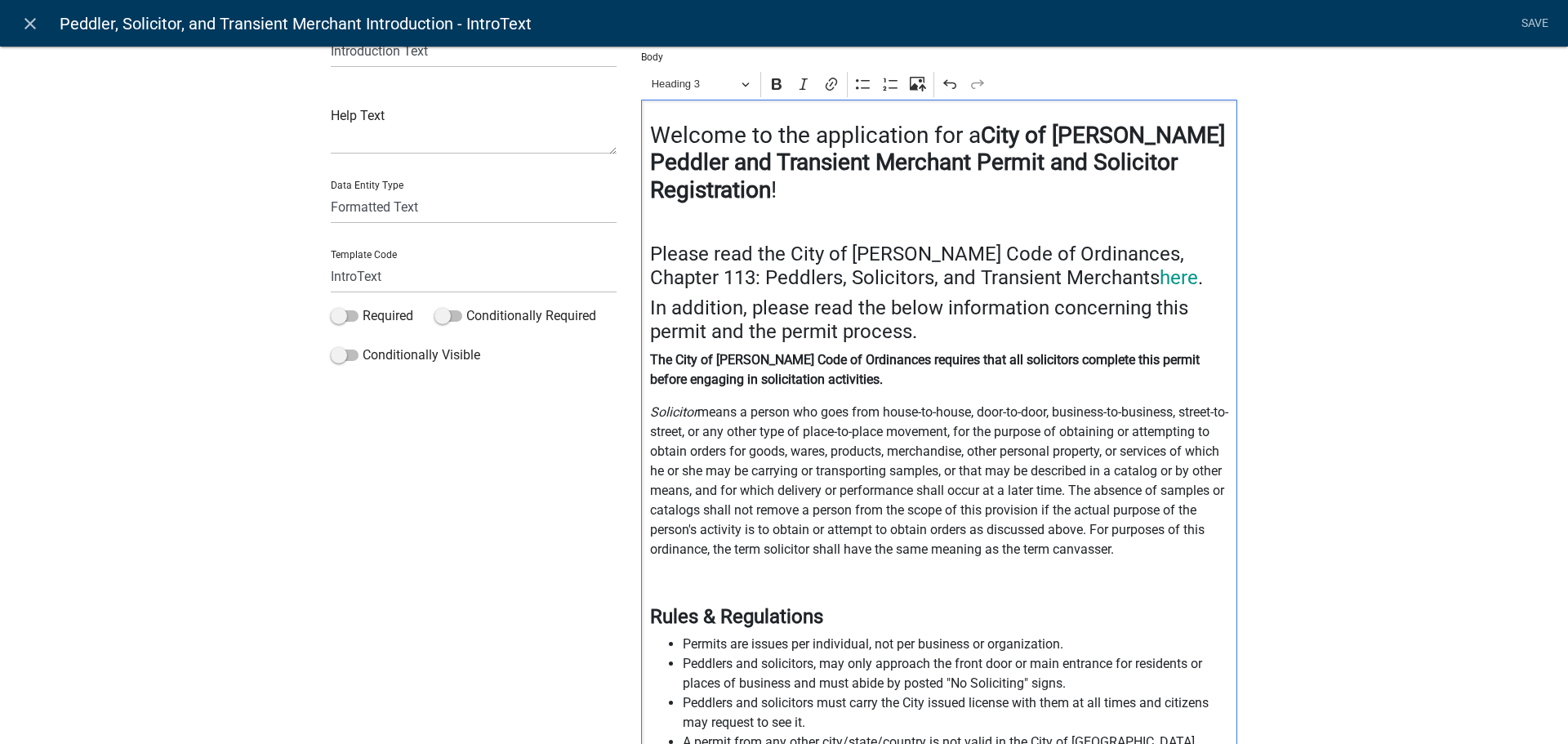
scroll to position [82, 0]
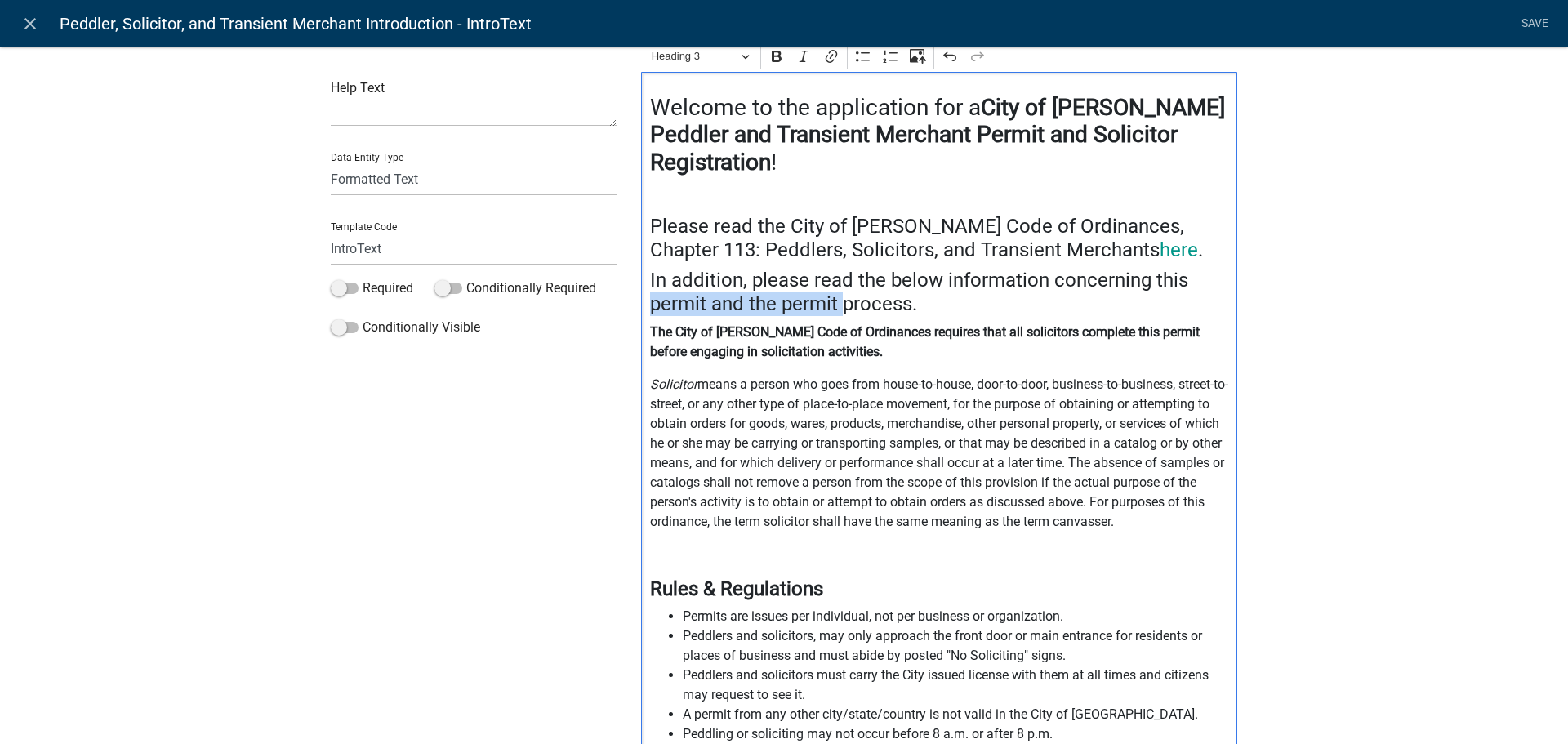
drag, startPoint x: 835, startPoint y: 302, endPoint x: 644, endPoint y: 307, distance: 191.1
click at [650, 307] on h4 "In addition, please read the below information concerning this permit and the p…" at bounding box center [939, 292] width 579 height 47
click at [844, 301] on h4 "In addition, please read the below information concerning this process." at bounding box center [939, 292] width 579 height 47
click at [861, 360] on p "The City of [PERSON_NAME] Code of Ordinances requires that all solicitors compl…" at bounding box center [939, 342] width 579 height 39
drag, startPoint x: 1147, startPoint y: 333, endPoint x: 1106, endPoint y: 332, distance: 41.0
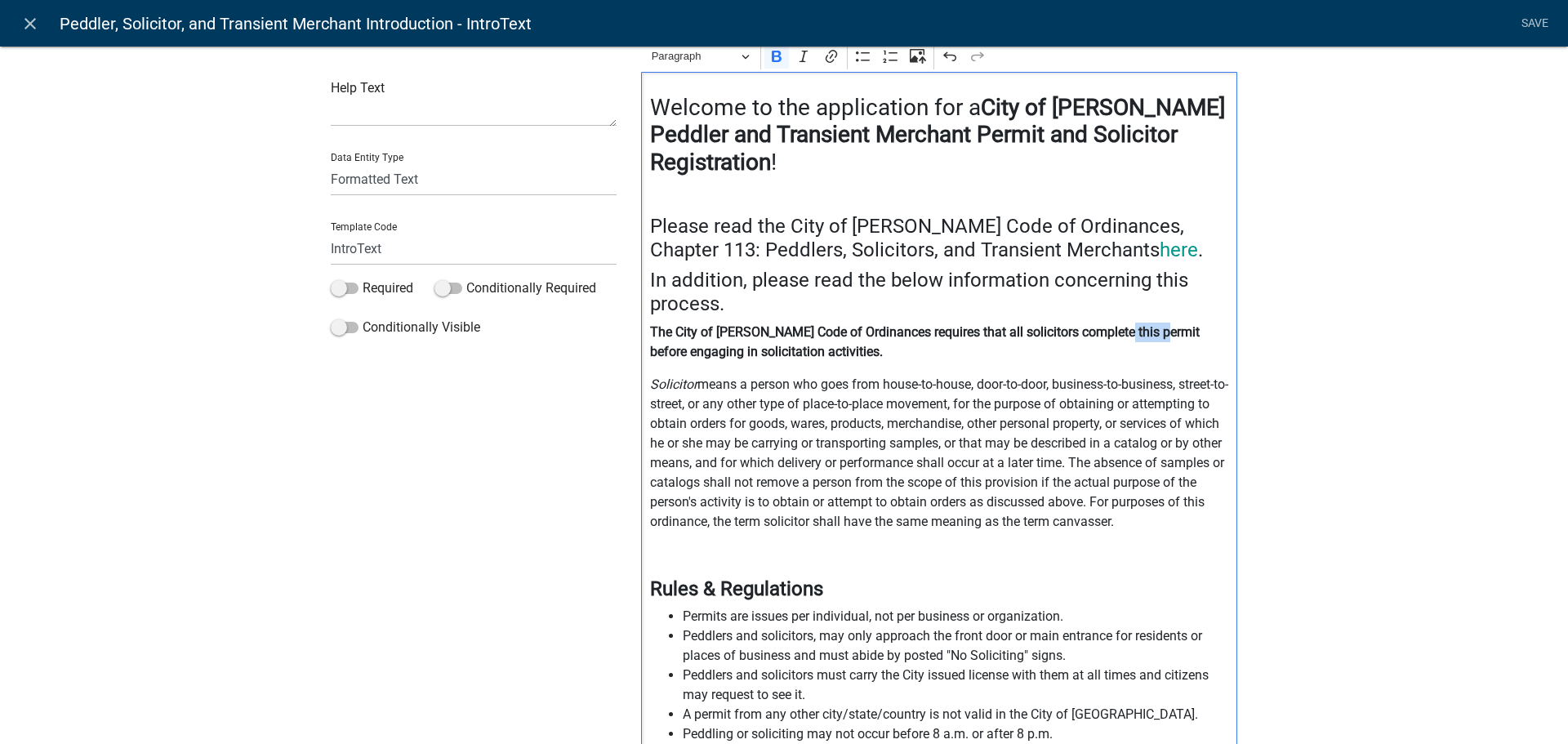
click at [1106, 332] on strong "The City of [PERSON_NAME] Code of Ordinances requires that all solicitors compl…" at bounding box center [924, 342] width 550 height 35
click at [765, 466] on p "Solicitor means a person who goes from house-to-house, door-to-door, business-t…" at bounding box center [939, 453] width 579 height 157
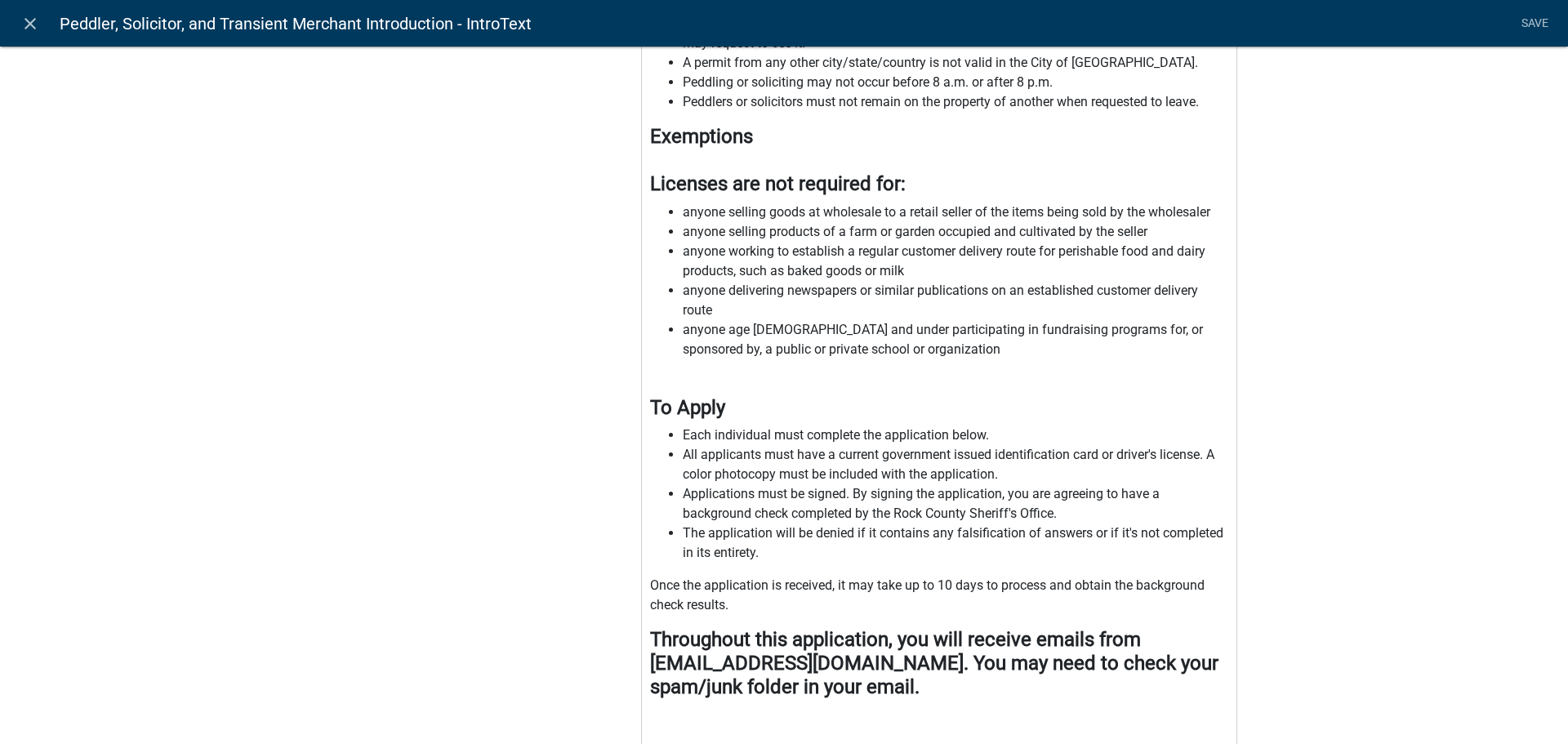
scroll to position [735, 0]
click at [1541, 17] on link "Save" at bounding box center [1534, 23] width 41 height 31
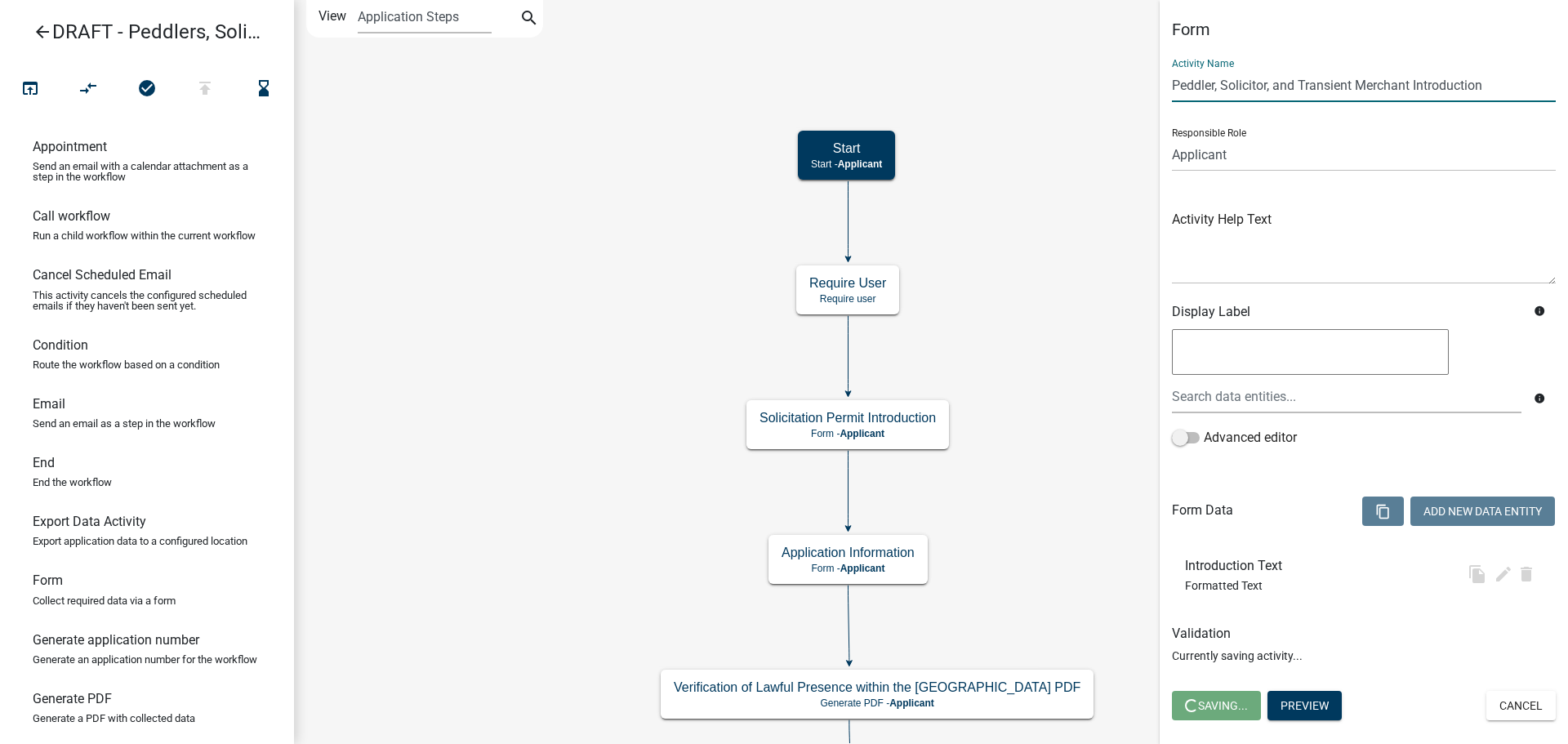
scroll to position [0, 0]
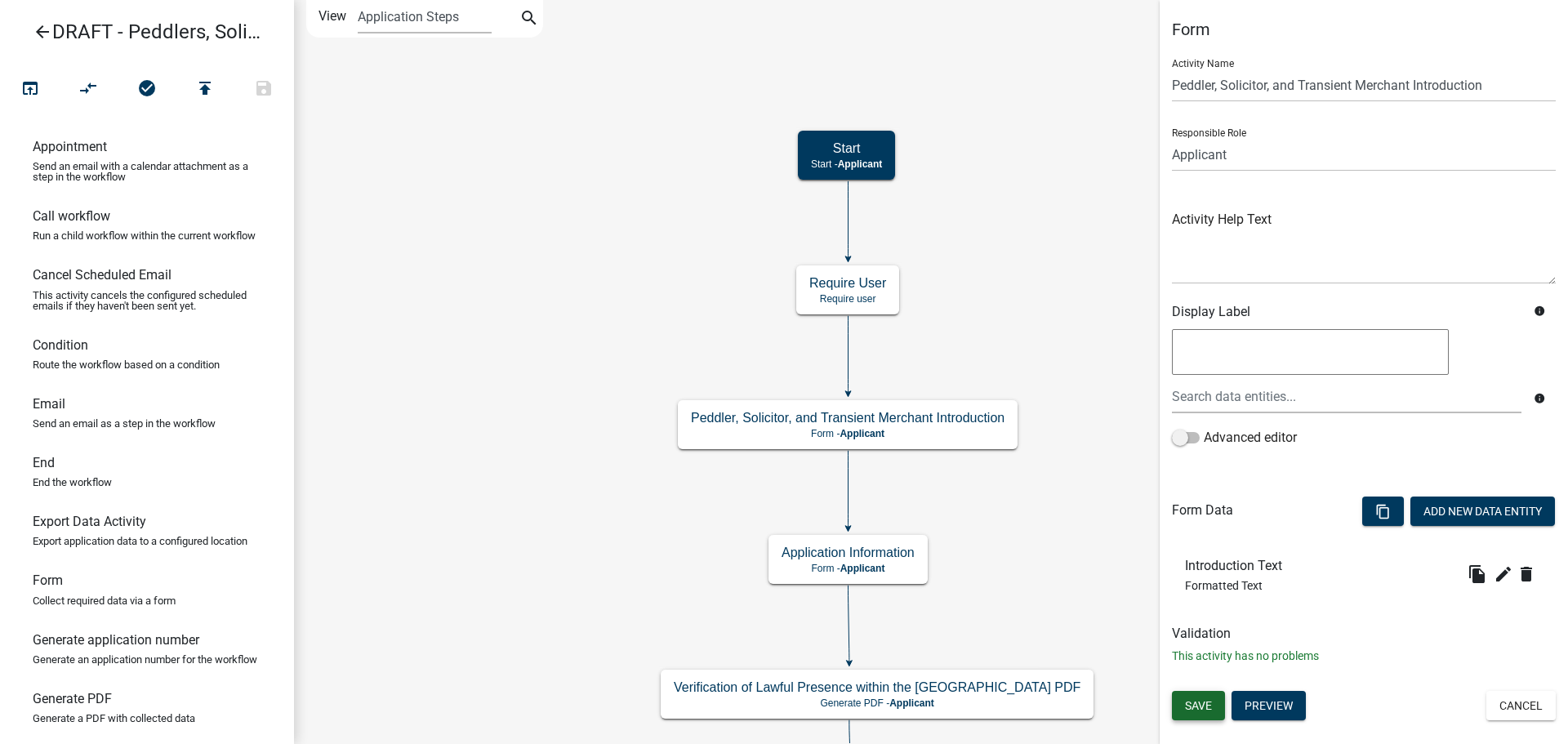
click at [1210, 709] on span "Save" at bounding box center [1198, 706] width 27 height 13
